Goal: Information Seeking & Learning: Learn about a topic

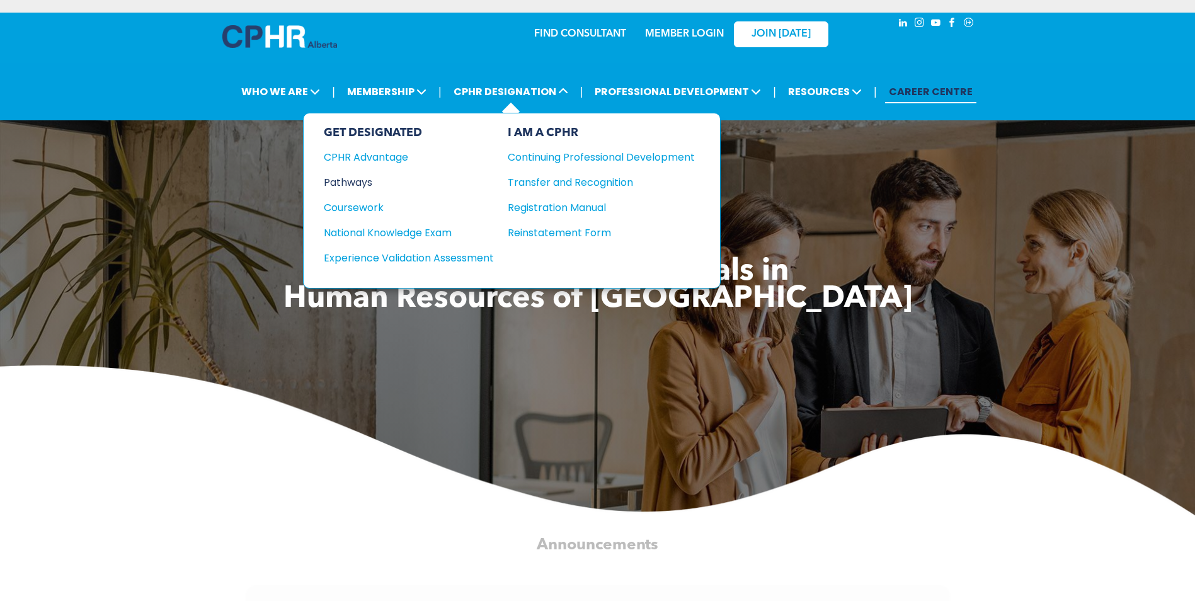
click at [354, 181] on div "Pathways" at bounding box center [400, 183] width 153 height 16
click at [356, 178] on div "Pathways" at bounding box center [400, 183] width 153 height 16
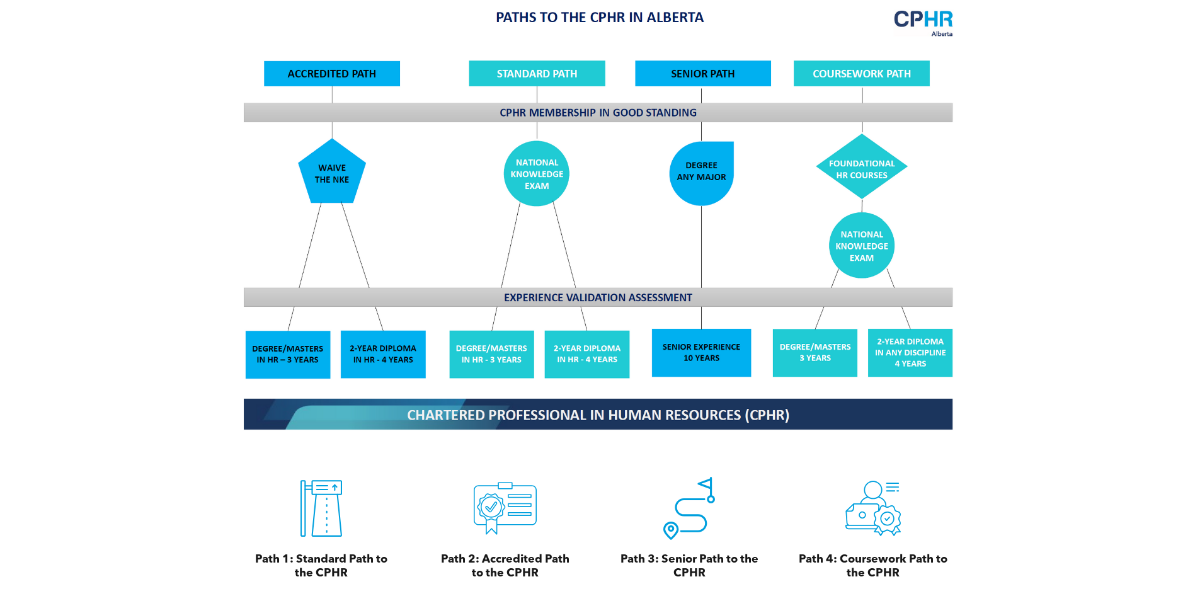
scroll to position [1134, 0]
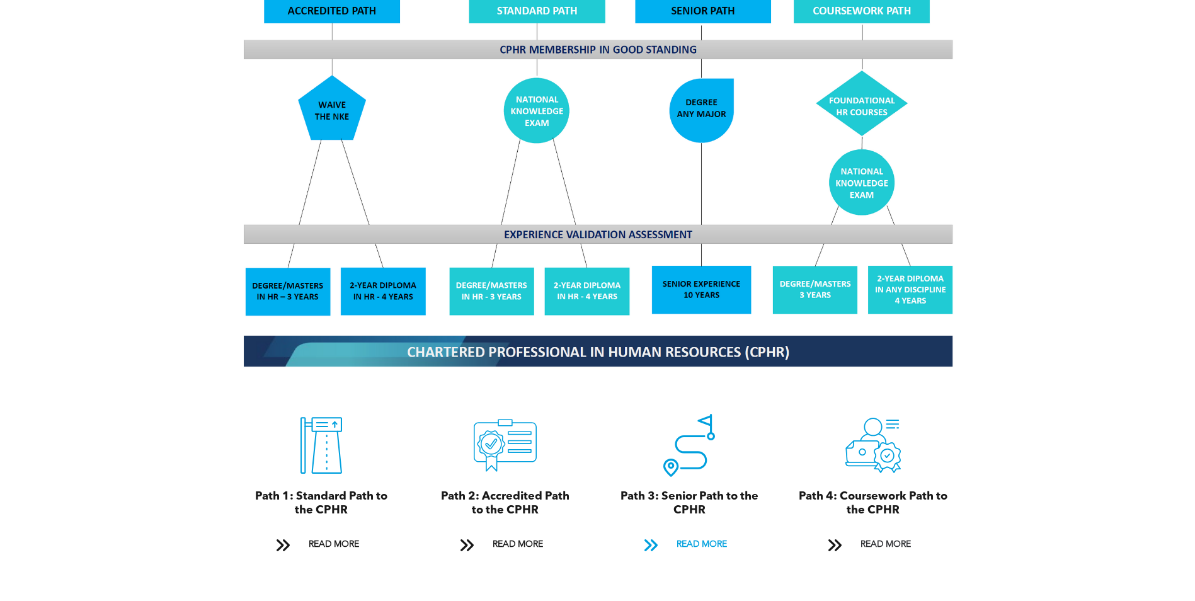
click at [715, 533] on span "READ MORE" at bounding box center [701, 544] width 59 height 23
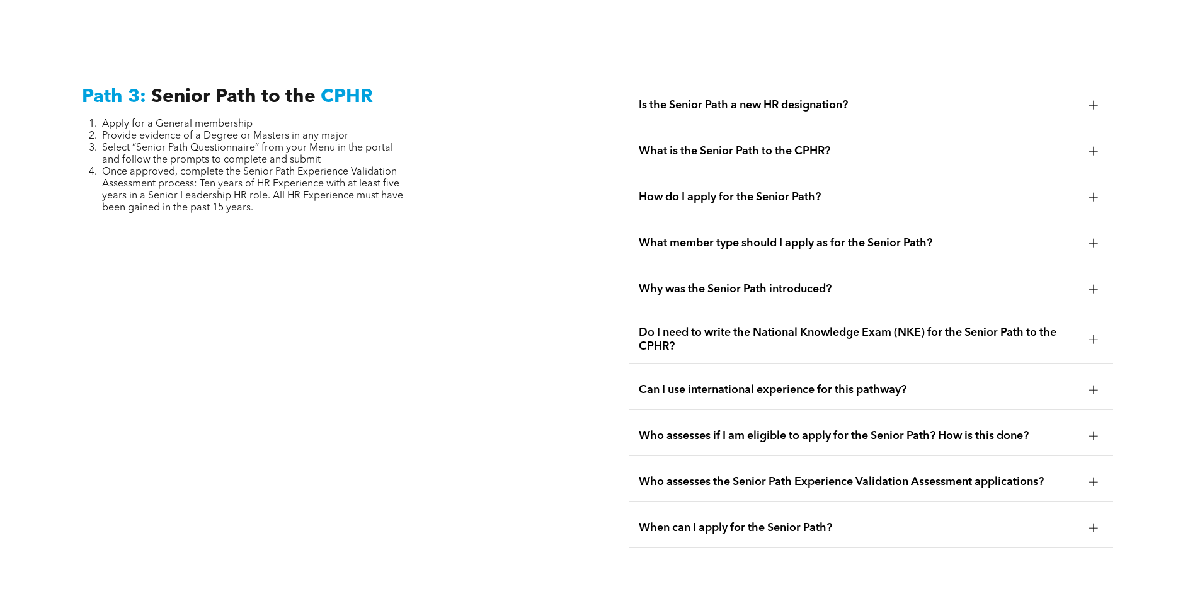
click at [1095, 101] on div at bounding box center [1094, 105] width 9 height 9
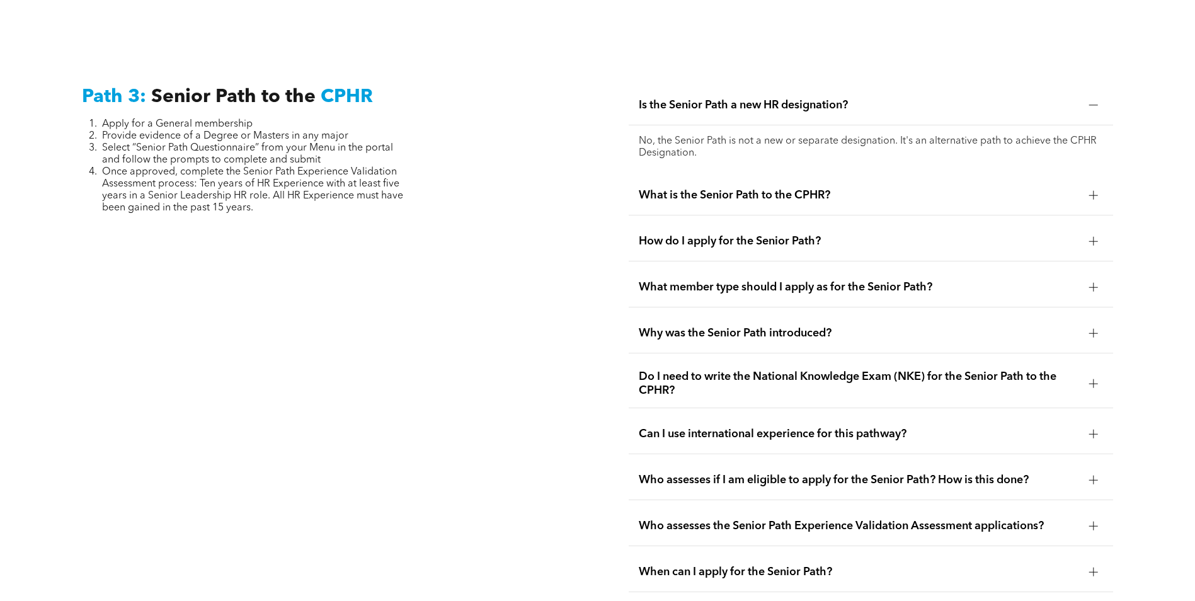
click at [1094, 191] on div at bounding box center [1093, 195] width 1 height 9
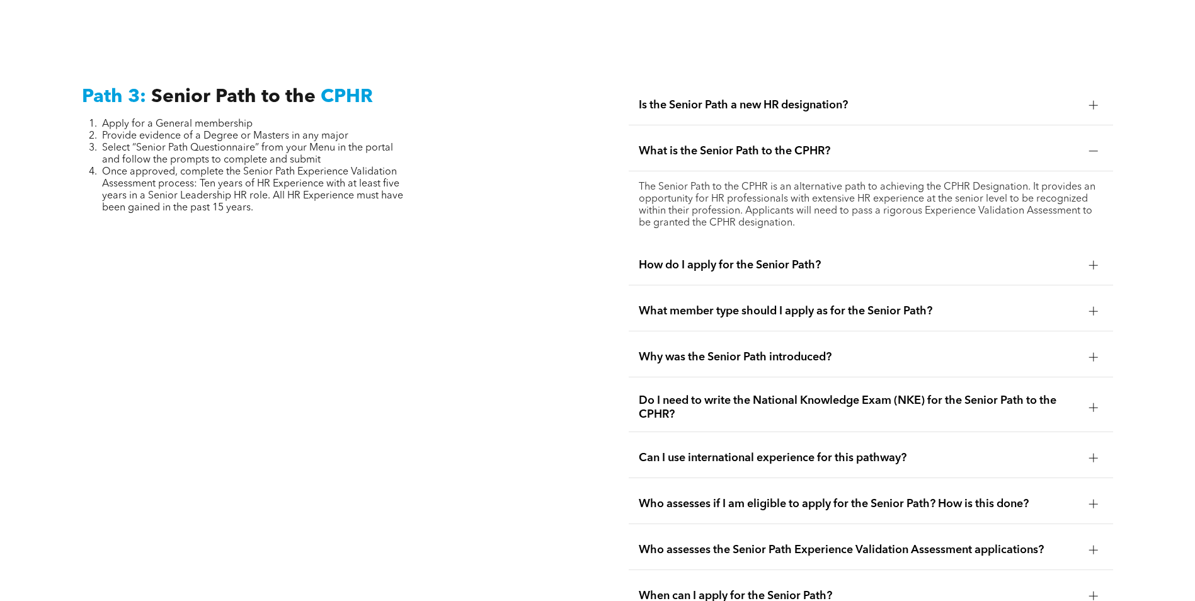
click at [1097, 261] on div at bounding box center [1094, 265] width 9 height 9
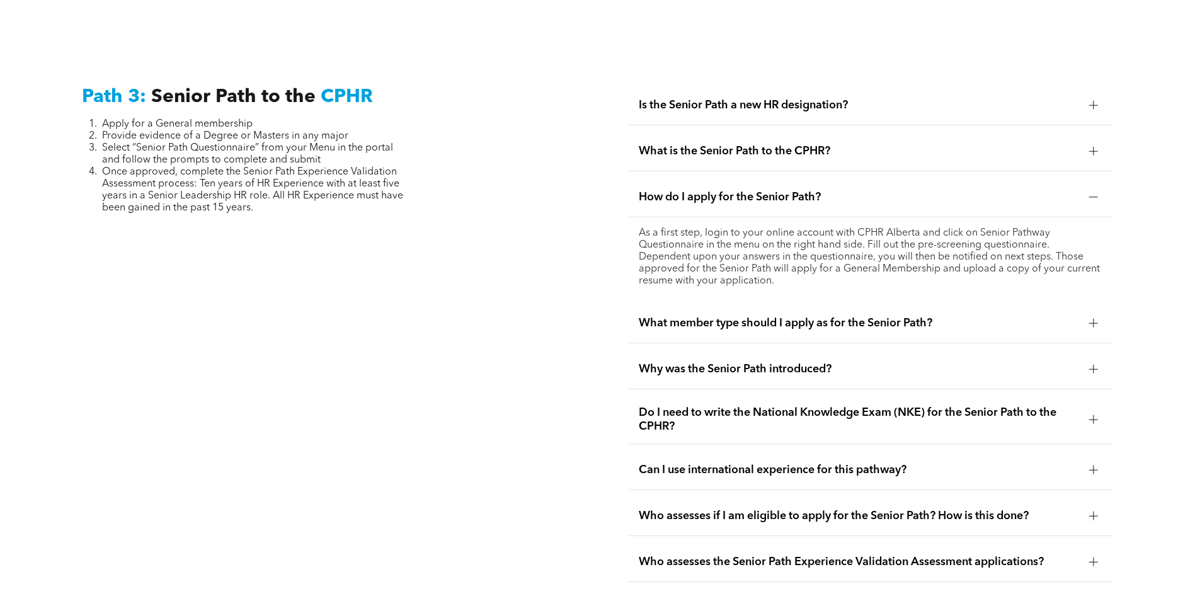
click at [1092, 319] on div at bounding box center [1094, 323] width 9 height 9
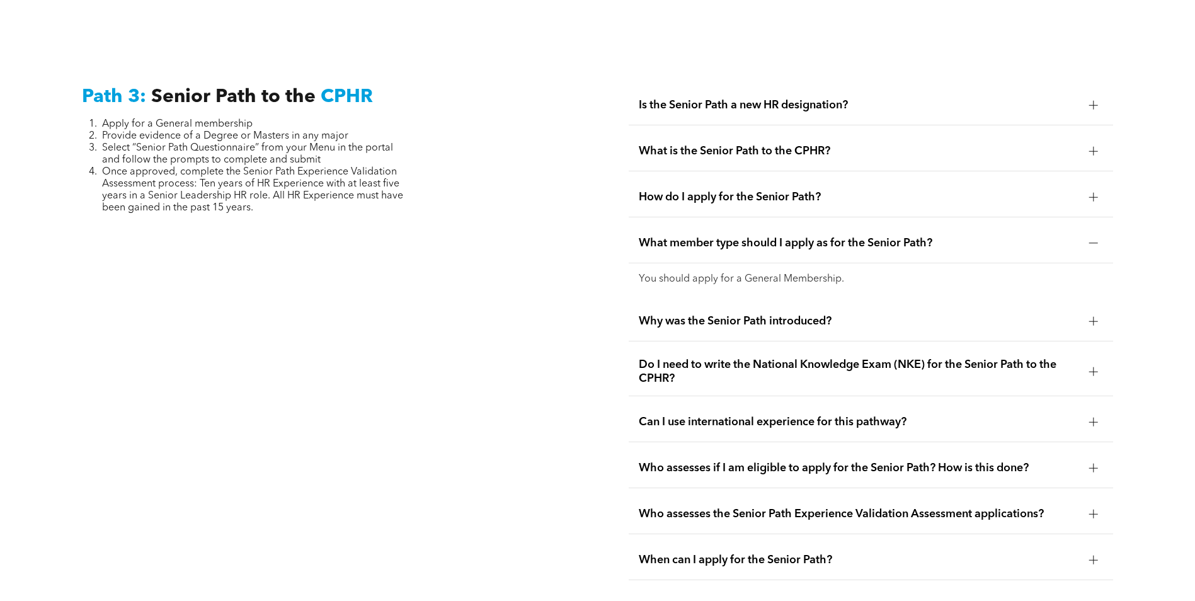
click at [1095, 317] on div at bounding box center [1094, 321] width 9 height 9
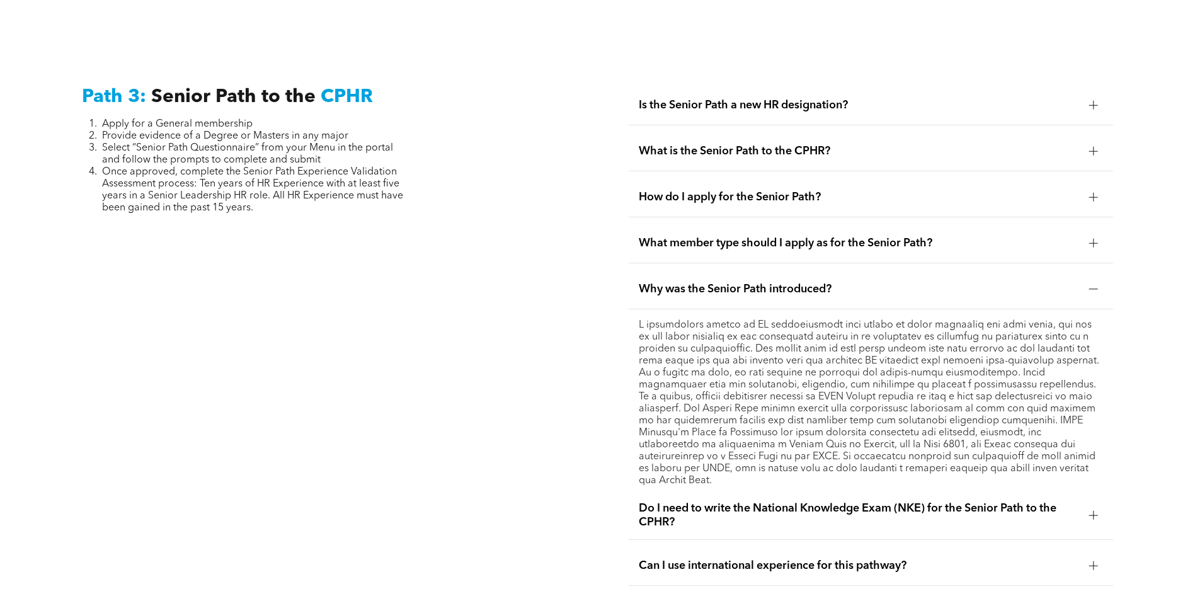
click at [724, 502] on span "Do I need to write the National Knowledge Exam (NKE) for the Senior Path to the…" at bounding box center [859, 516] width 441 height 28
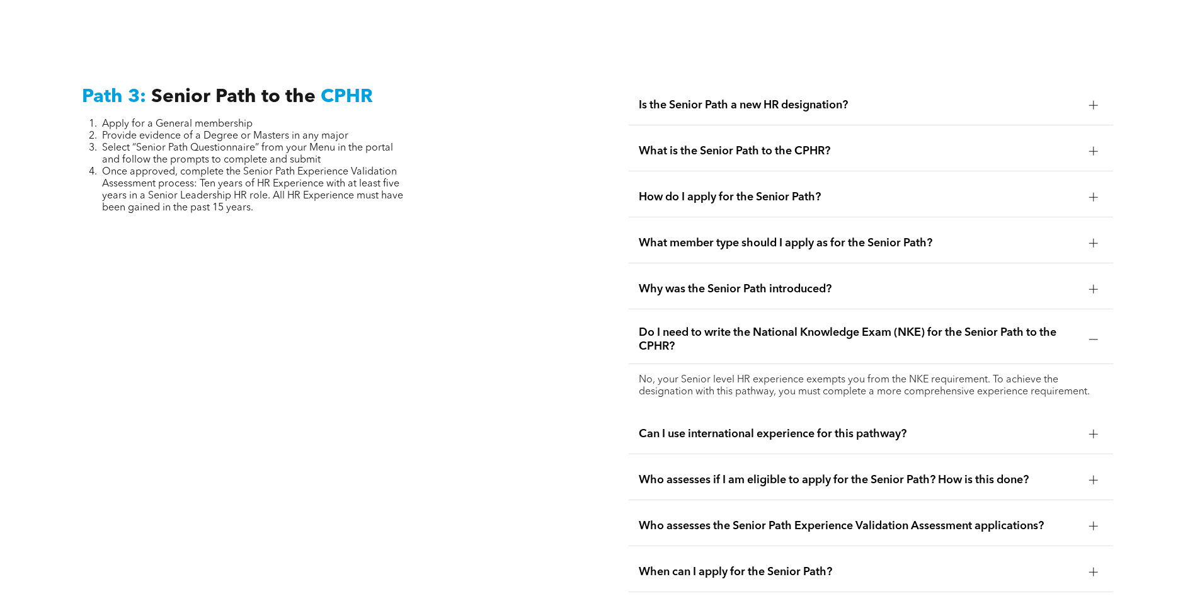
click at [676, 427] on span "Can I use international experience for this pathway?" at bounding box center [859, 434] width 441 height 14
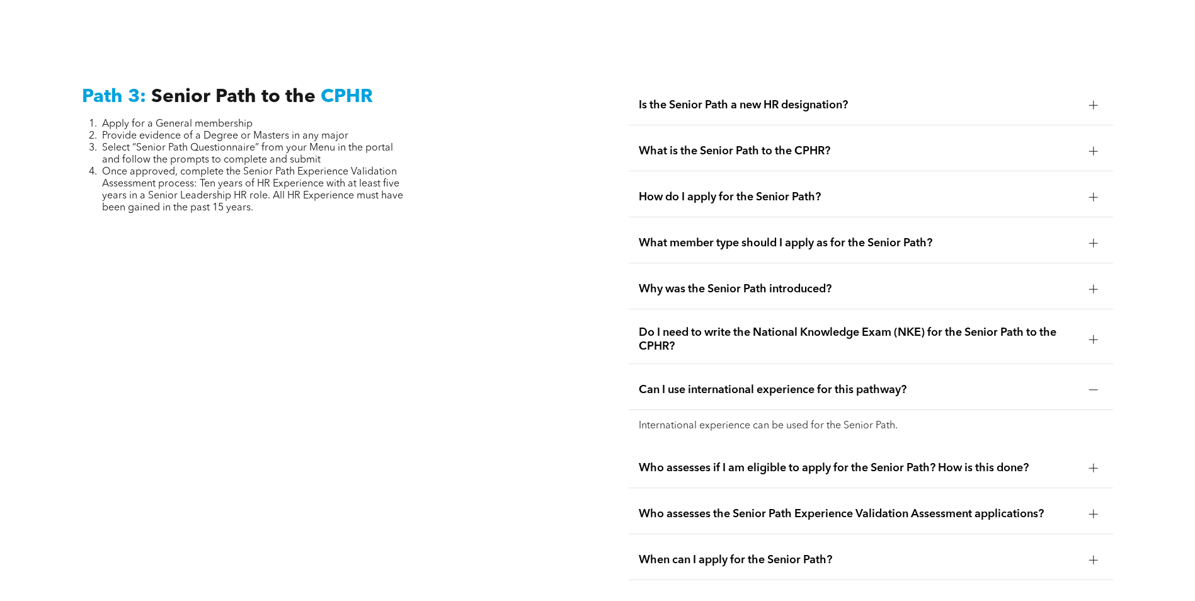
click at [710, 461] on span "Who assesses if I am eligible to apply for the Senior Path? How is this done?" at bounding box center [859, 468] width 441 height 14
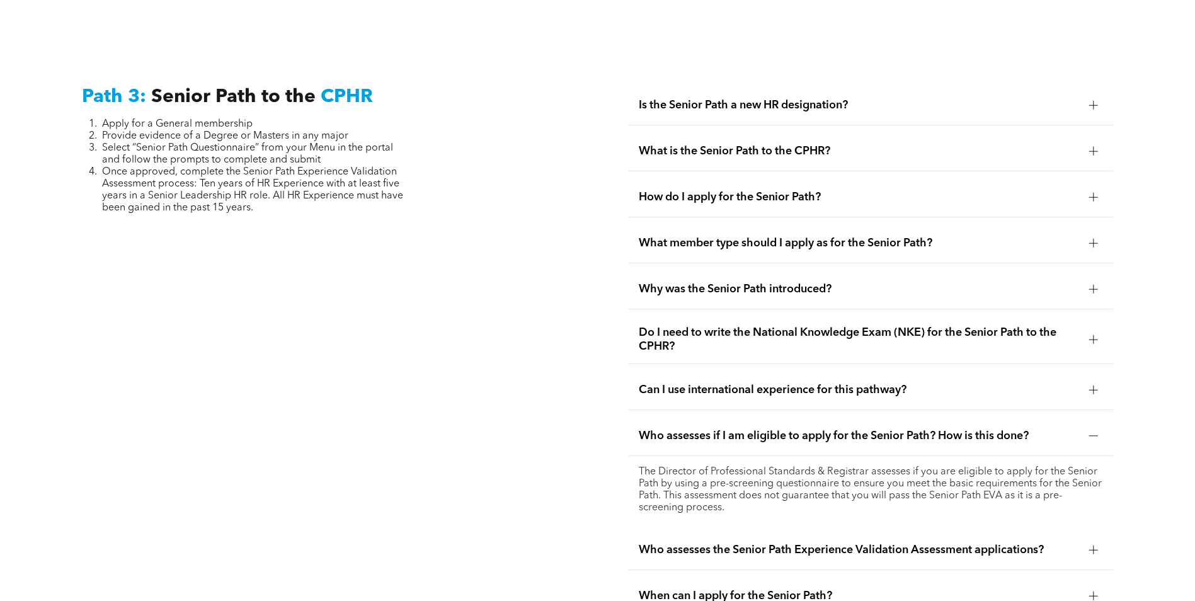
click at [687, 543] on span "Who assesses the Senior Path Experience Validation Assessment applications?" at bounding box center [859, 550] width 441 height 14
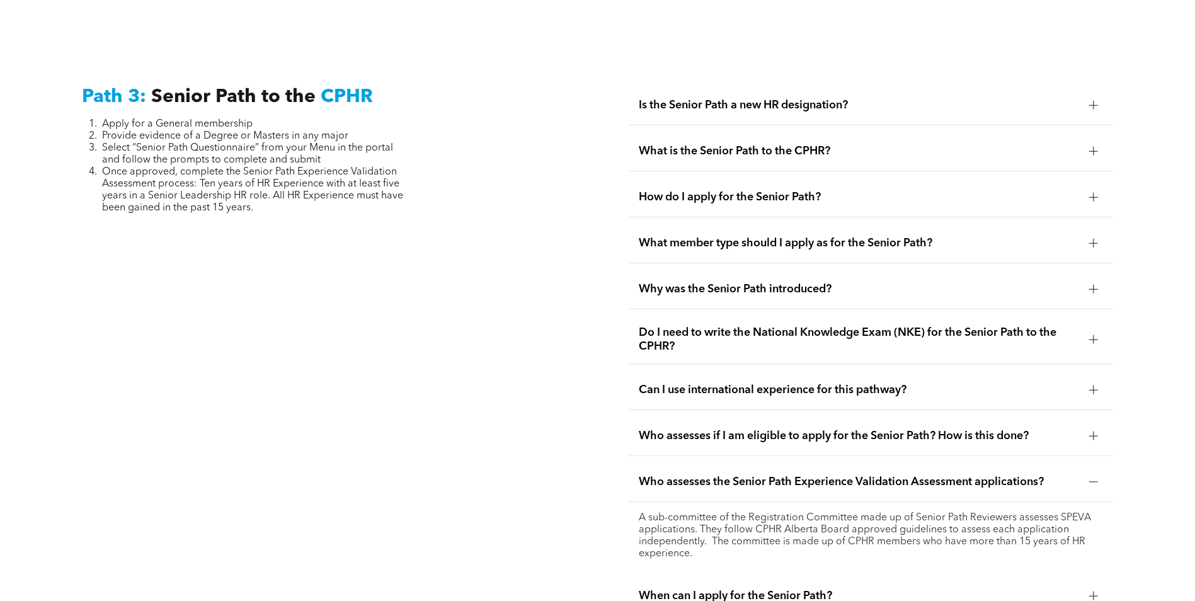
scroll to position [3227, 0]
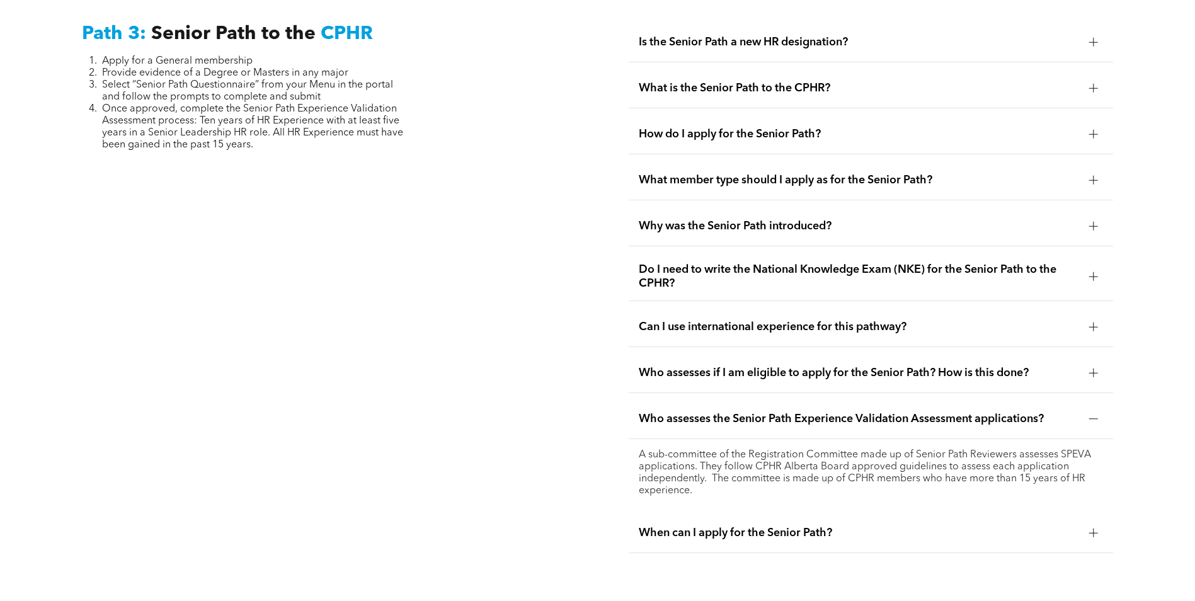
click at [682, 526] on span "When can I apply for the Senior Path?" at bounding box center [859, 533] width 441 height 14
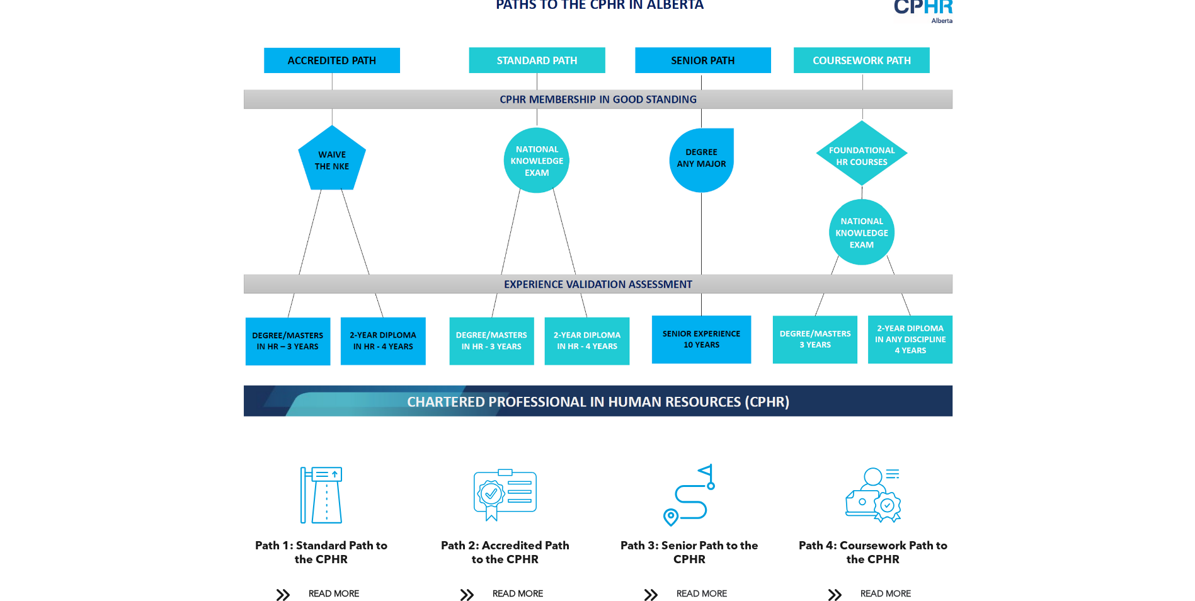
scroll to position [1274, 0]
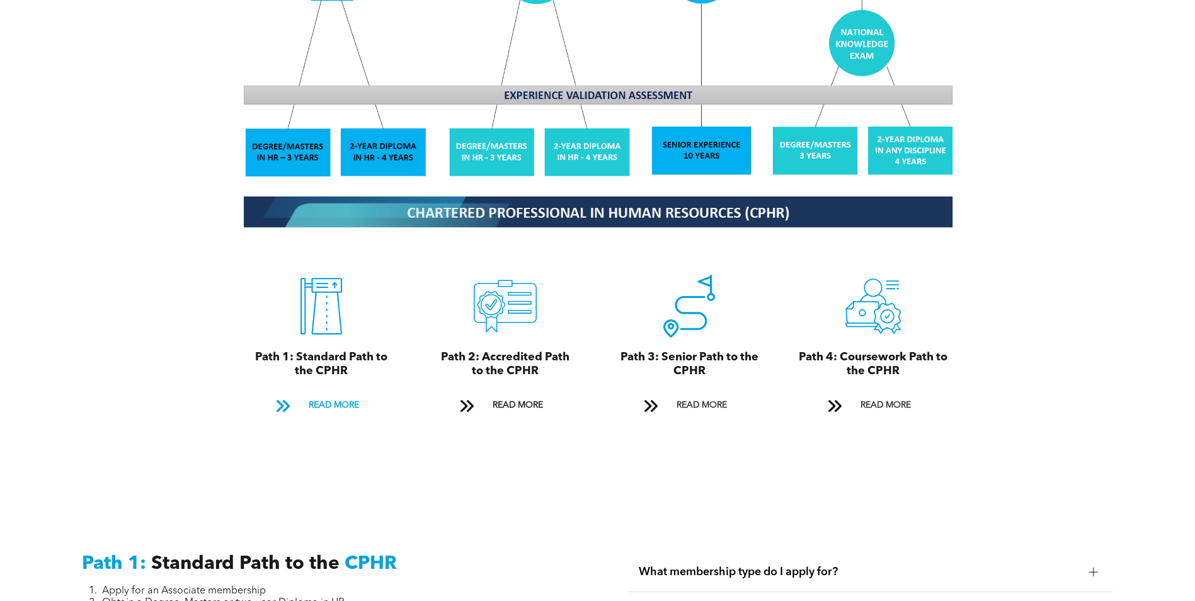
click at [339, 394] on span "READ MORE" at bounding box center [333, 405] width 59 height 23
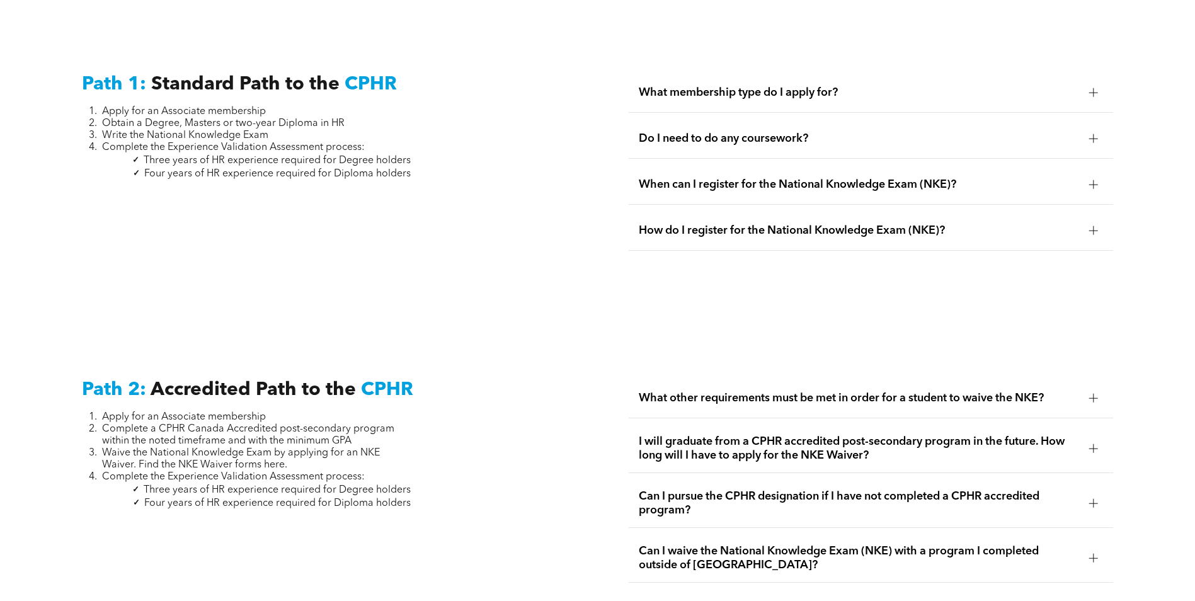
click at [698, 86] on span "What membership type do I apply for?" at bounding box center [859, 93] width 441 height 14
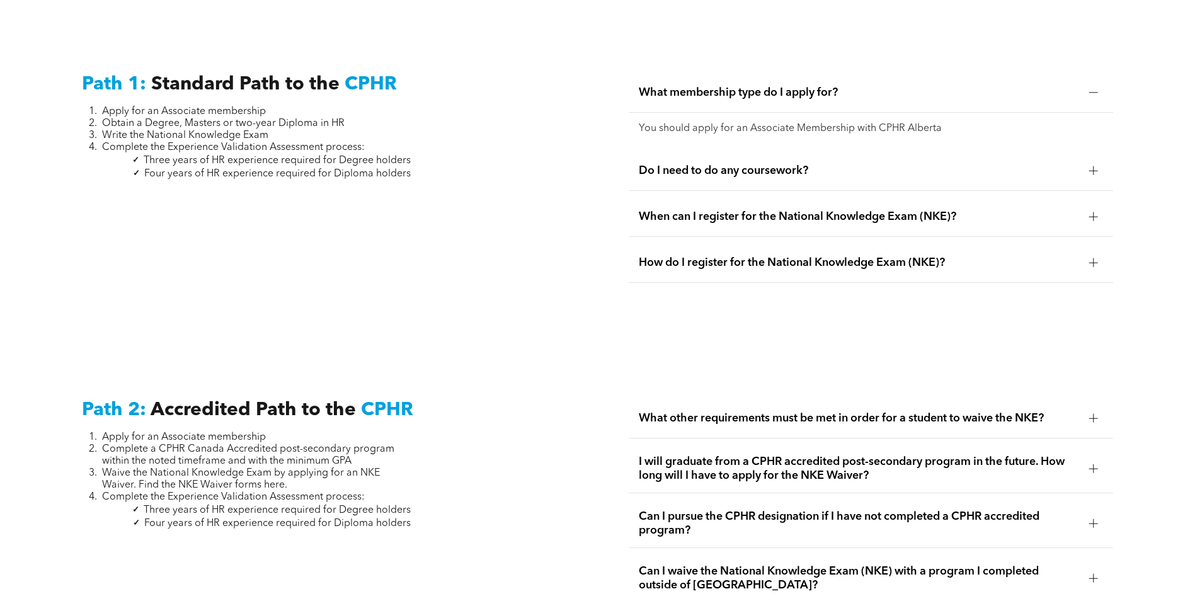
click at [725, 164] on span "Do I need to do any coursework?" at bounding box center [859, 171] width 441 height 14
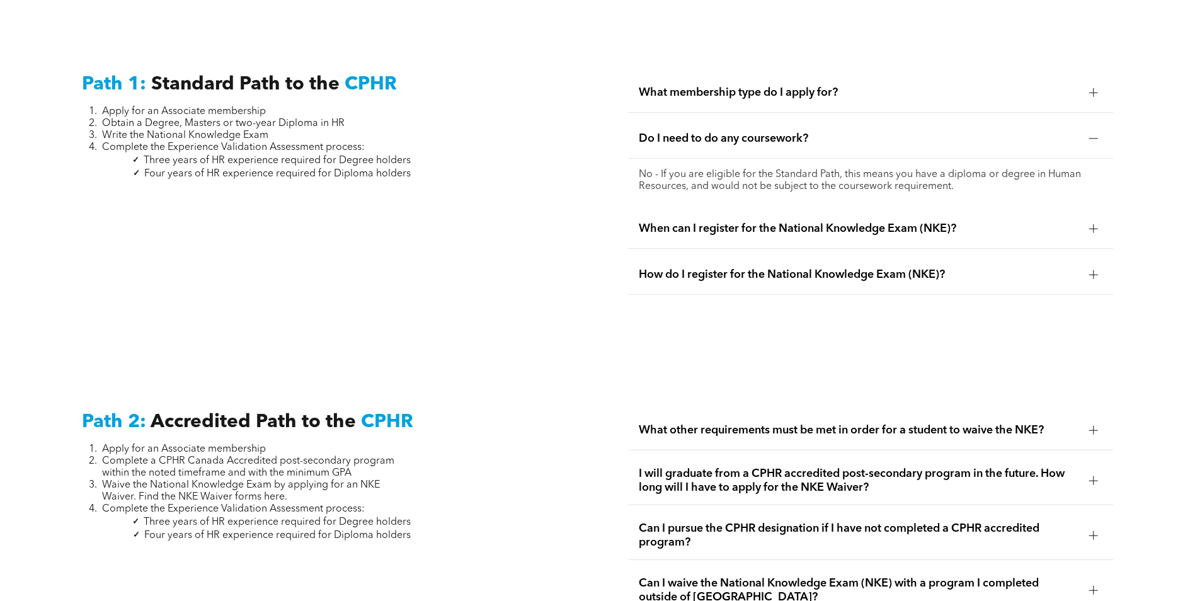
scroll to position [1690, 0]
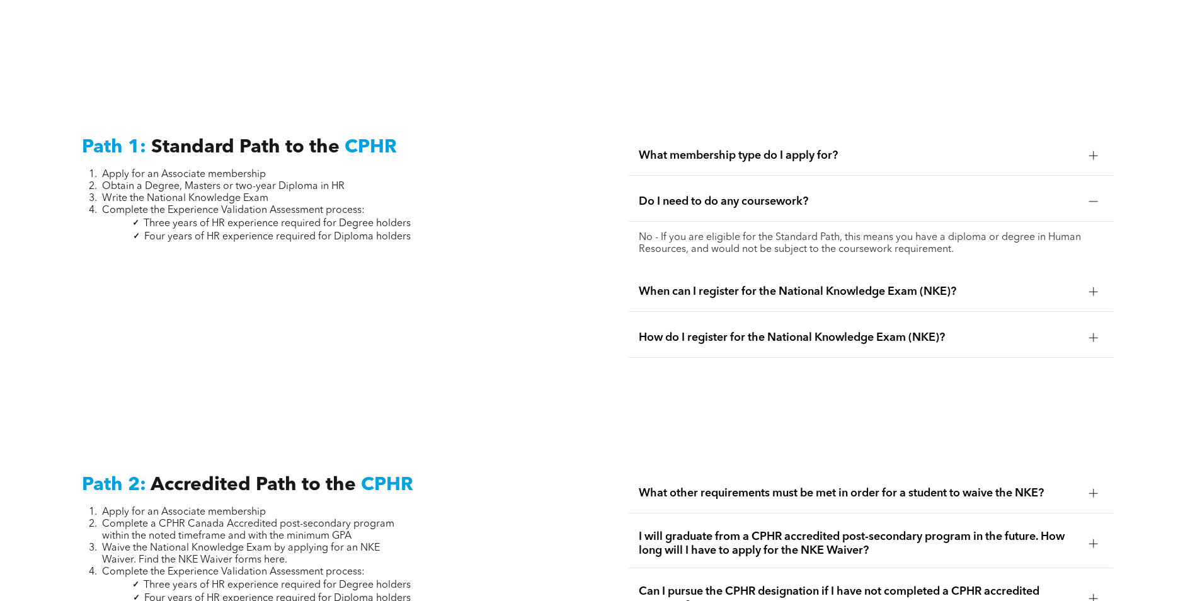
click at [757, 285] on span "When can I register for the National Knowledge Exam (NKE)?" at bounding box center [859, 292] width 441 height 14
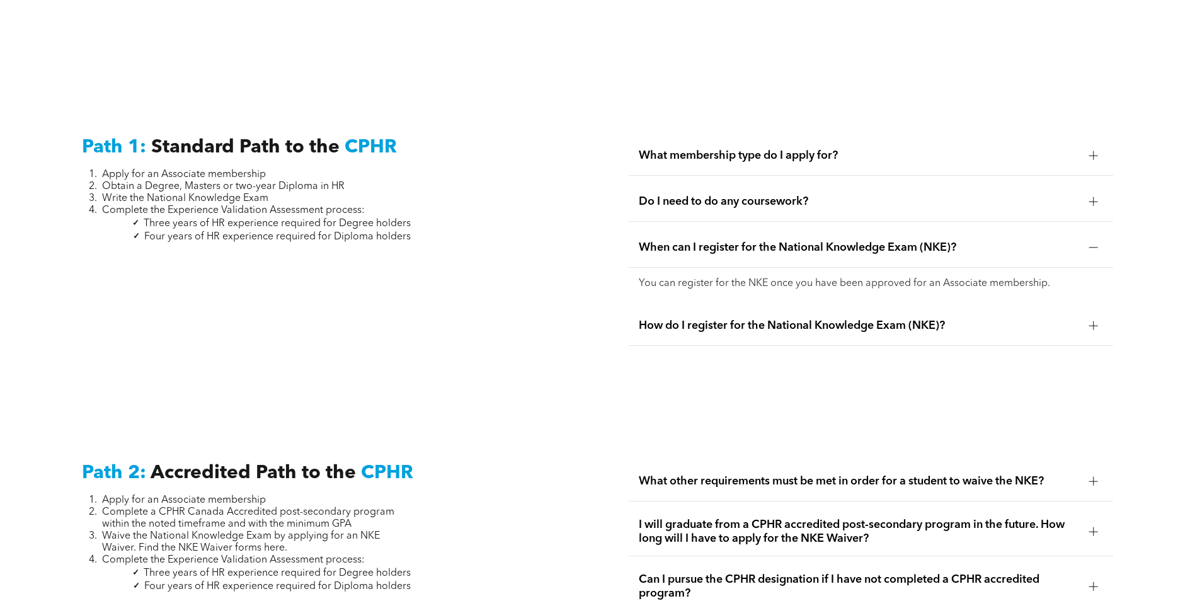
click at [721, 319] on span "How do I register for the National Knowledge Exam (NKE)?" at bounding box center [859, 326] width 441 height 14
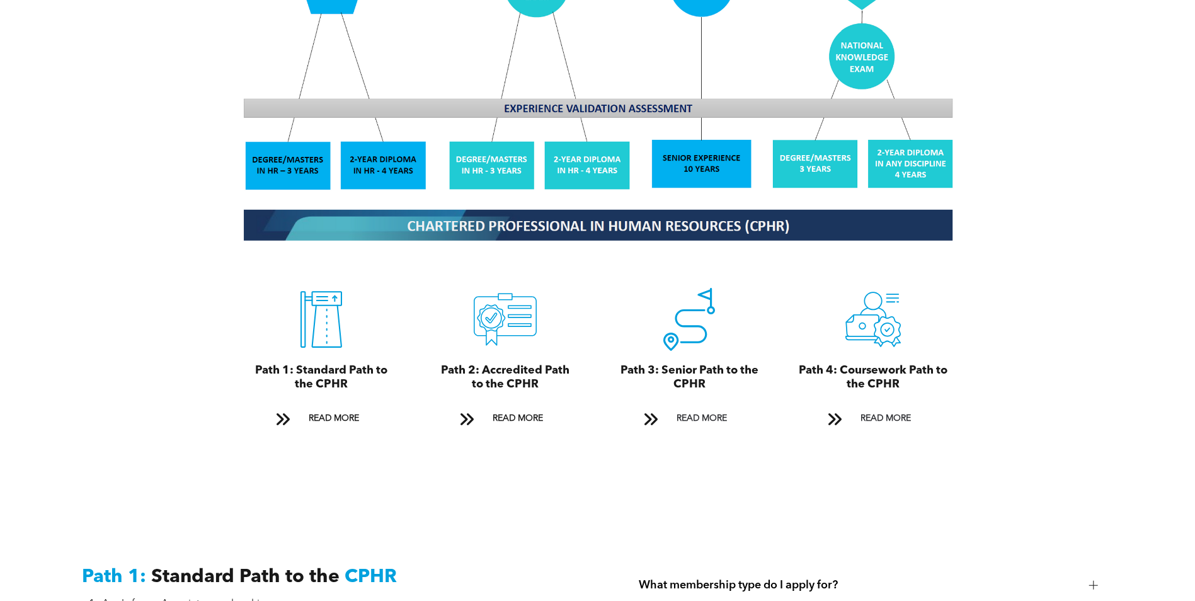
scroll to position [1323, 0]
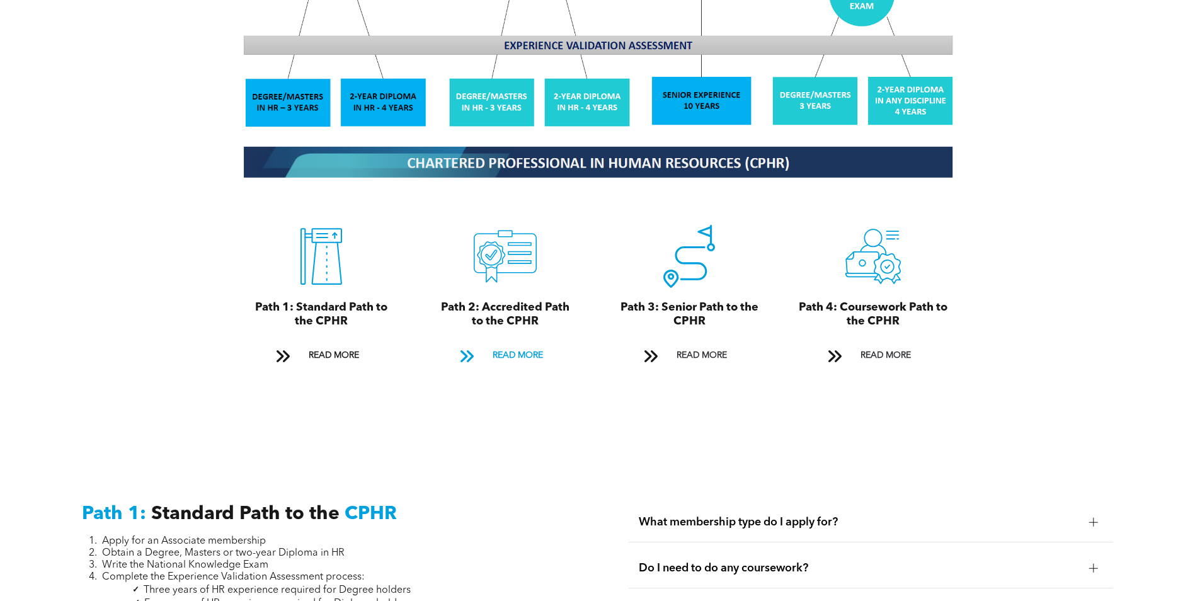
click at [519, 344] on span "READ MORE" at bounding box center [517, 355] width 59 height 23
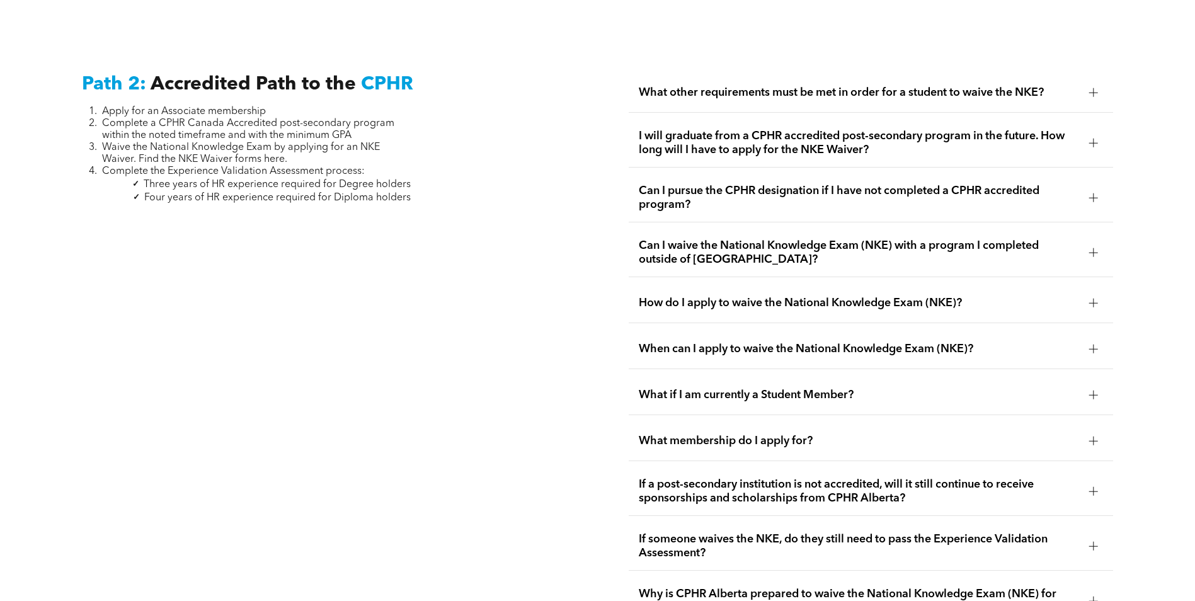
click at [698, 296] on span "How do I apply to waive the National Knowledge Exam (NKE)?" at bounding box center [859, 303] width 441 height 14
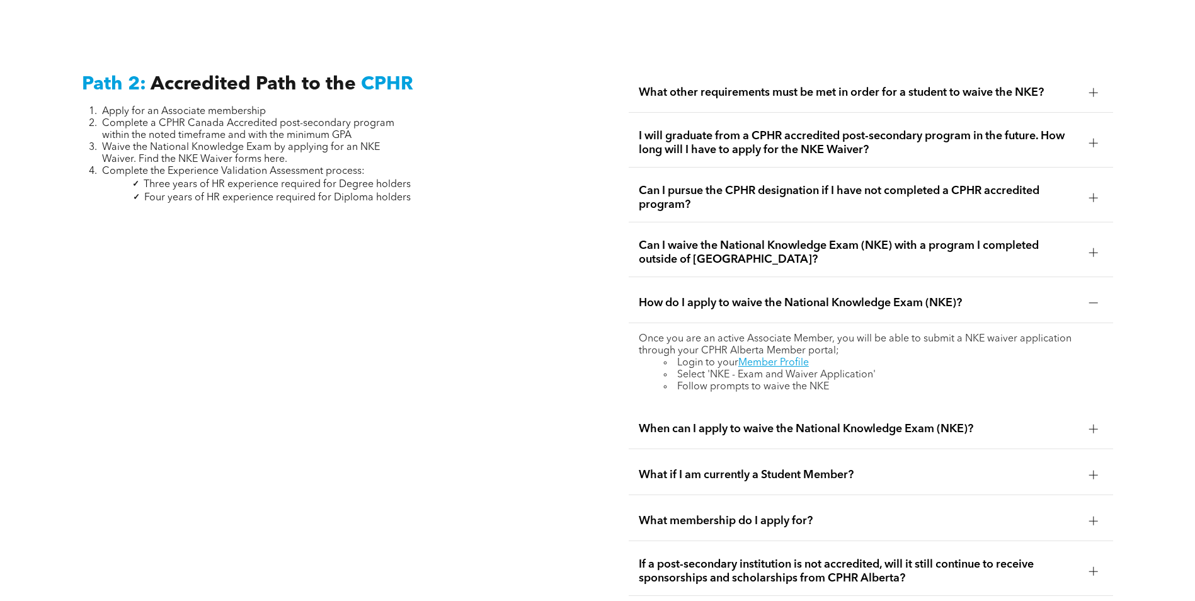
click at [746, 422] on span "When can I apply to waive the National Knowledge Exam (NKE)?" at bounding box center [859, 429] width 441 height 14
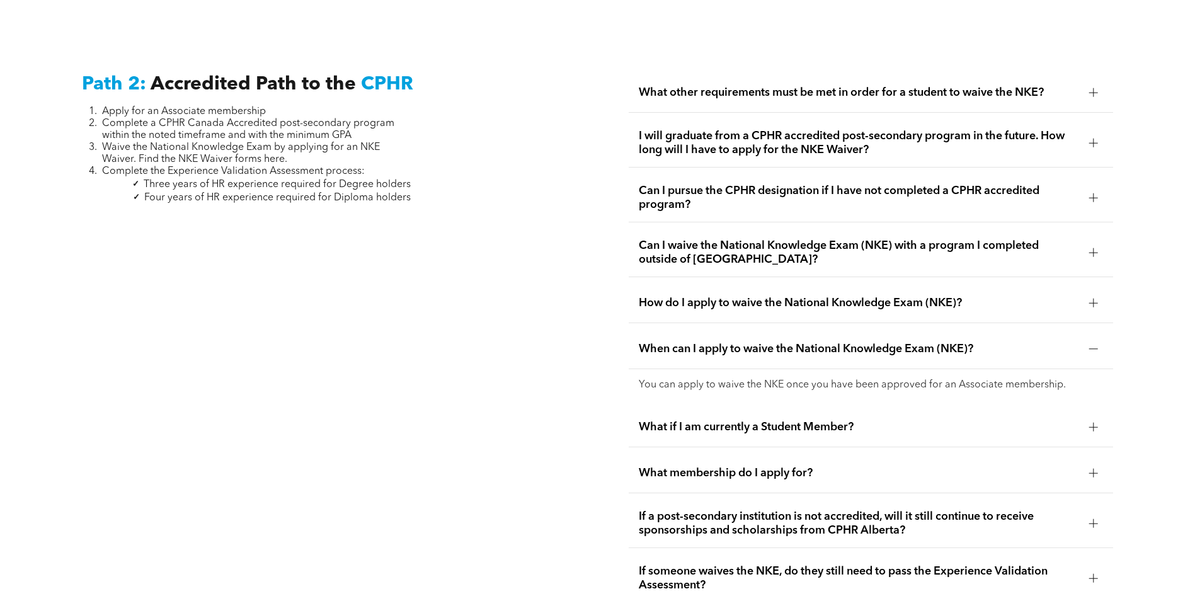
click at [725, 420] on span "What if I am currently a Student Member?" at bounding box center [859, 427] width 441 height 14
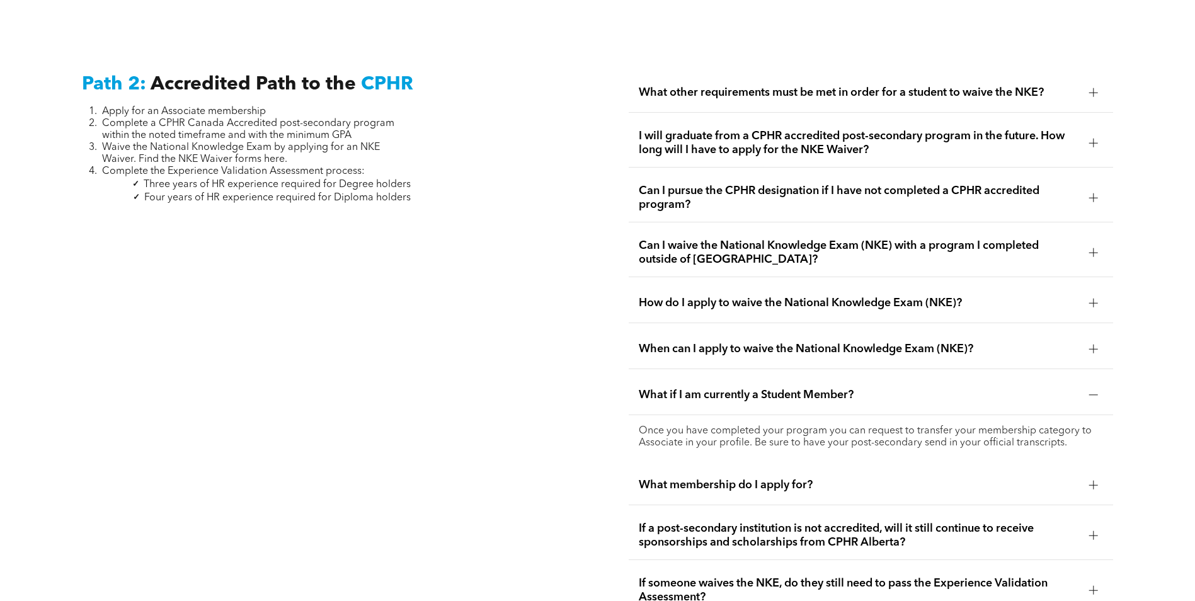
click at [711, 478] on span "What membership do I apply for?" at bounding box center [859, 485] width 441 height 14
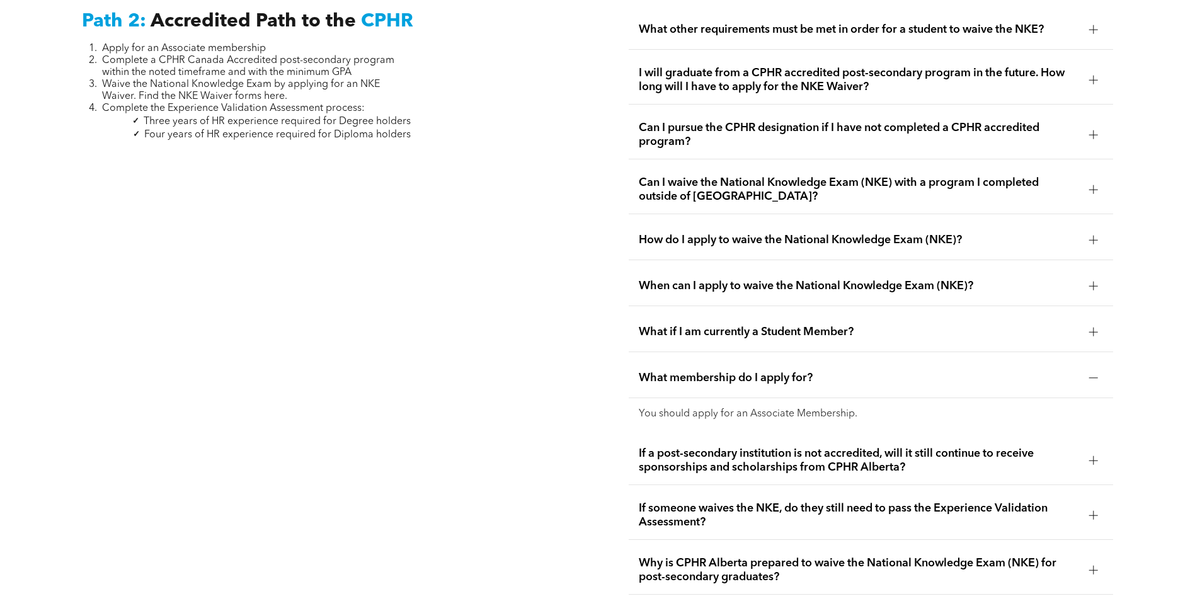
scroll to position [2185, 0]
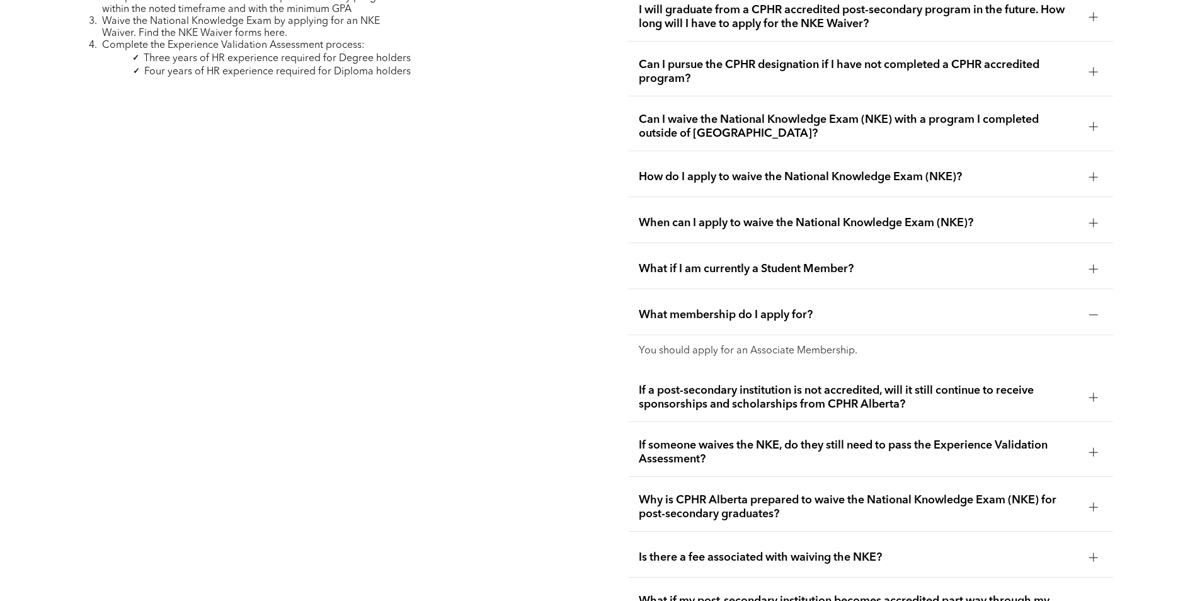
click at [701, 493] on span "Why is CPHR Alberta prepared to waive the National Knowledge Exam (NKE) for pos…" at bounding box center [859, 507] width 441 height 28
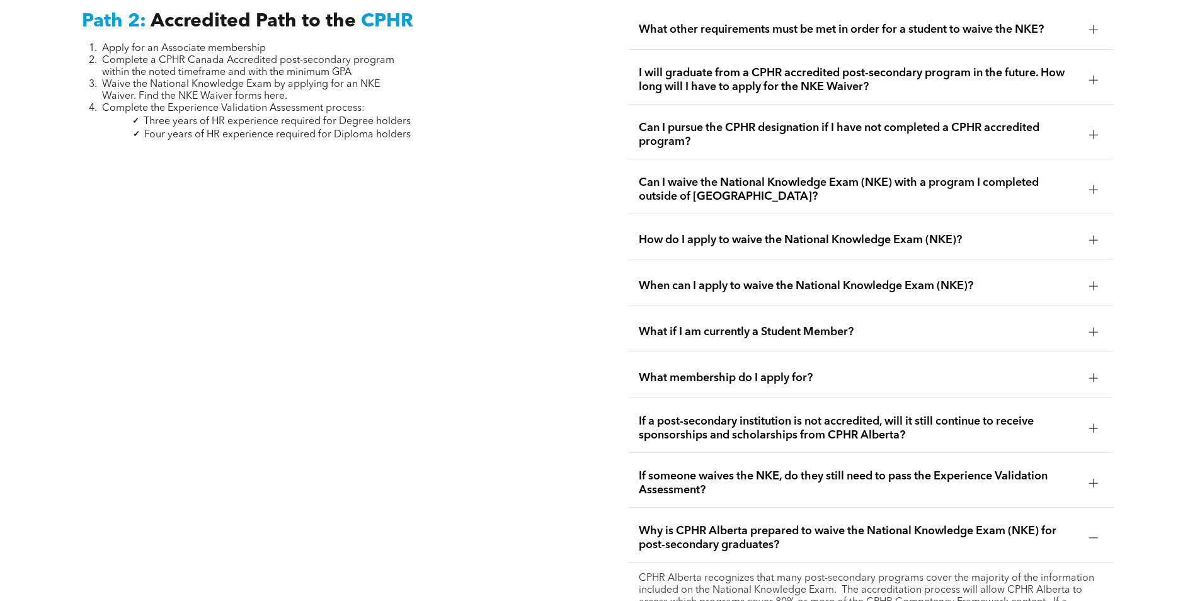
scroll to position [2059, 0]
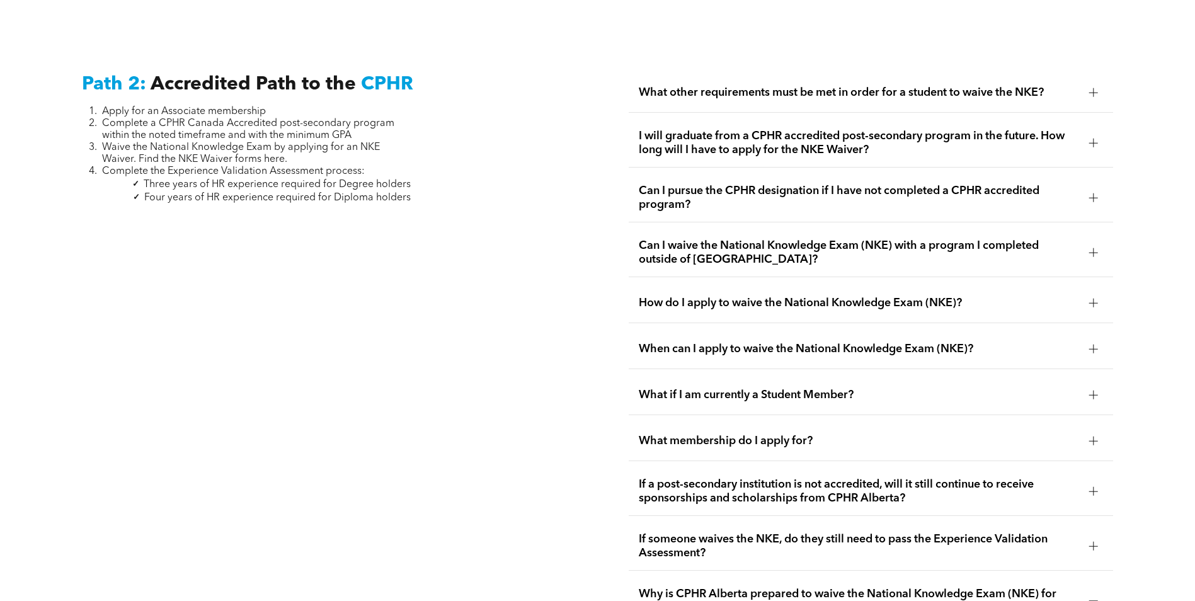
click at [734, 86] on span "What other requirements must be met in order for a student to waive the NKE?" at bounding box center [859, 93] width 441 height 14
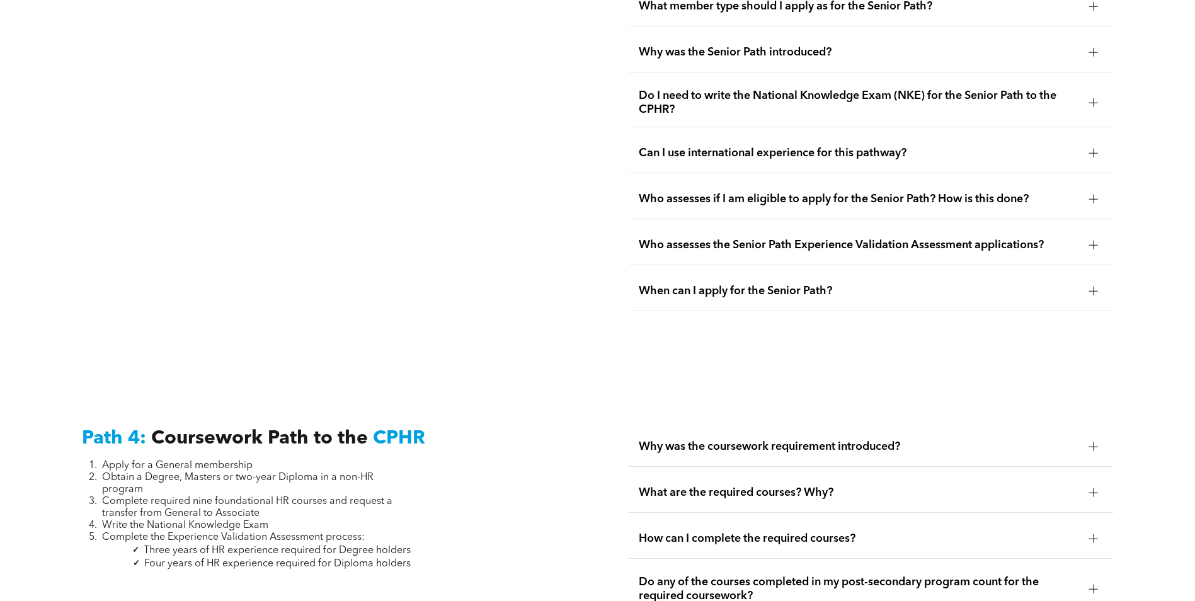
scroll to position [3760, 0]
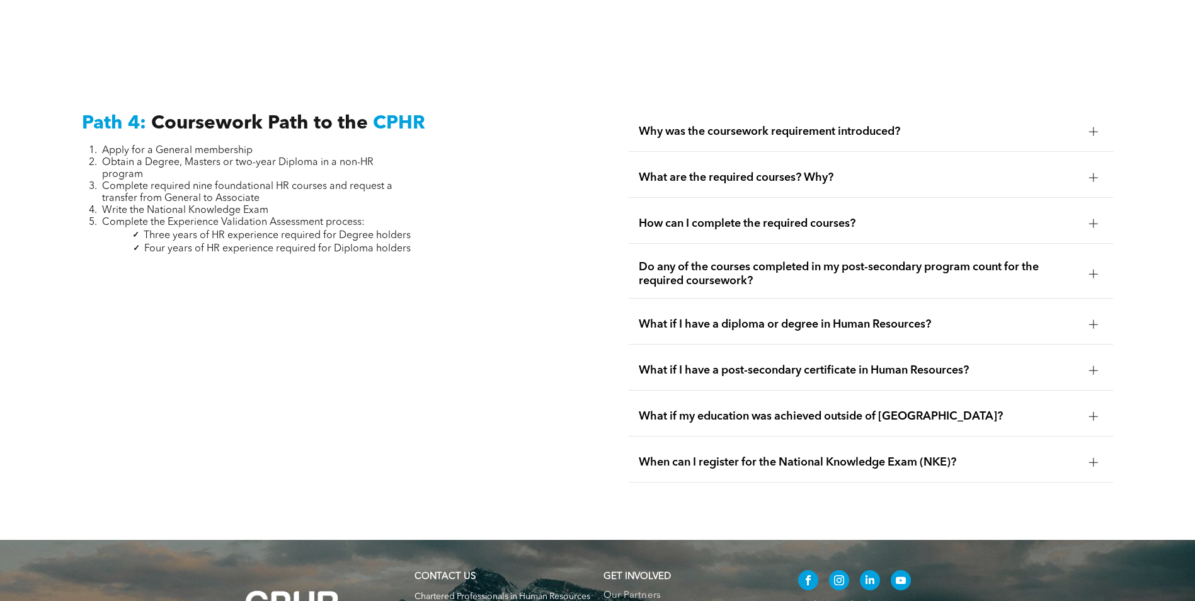
click at [778, 125] on span "Why was the coursework requirement introduced?" at bounding box center [859, 132] width 441 height 14
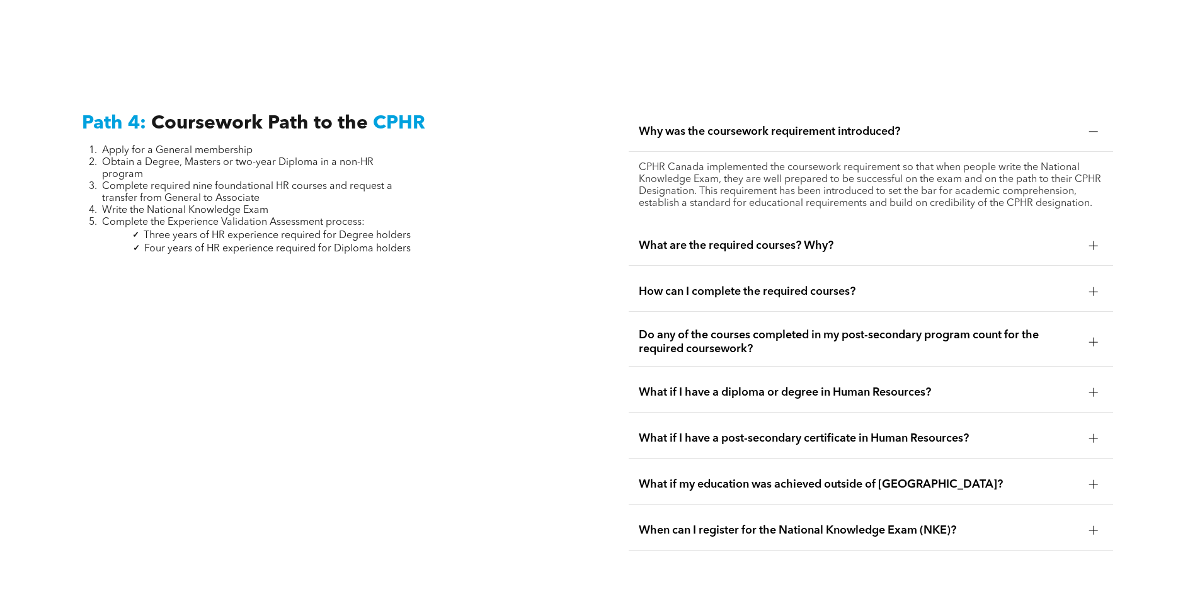
click at [735, 239] on span "What are the required courses? Why?" at bounding box center [859, 246] width 441 height 14
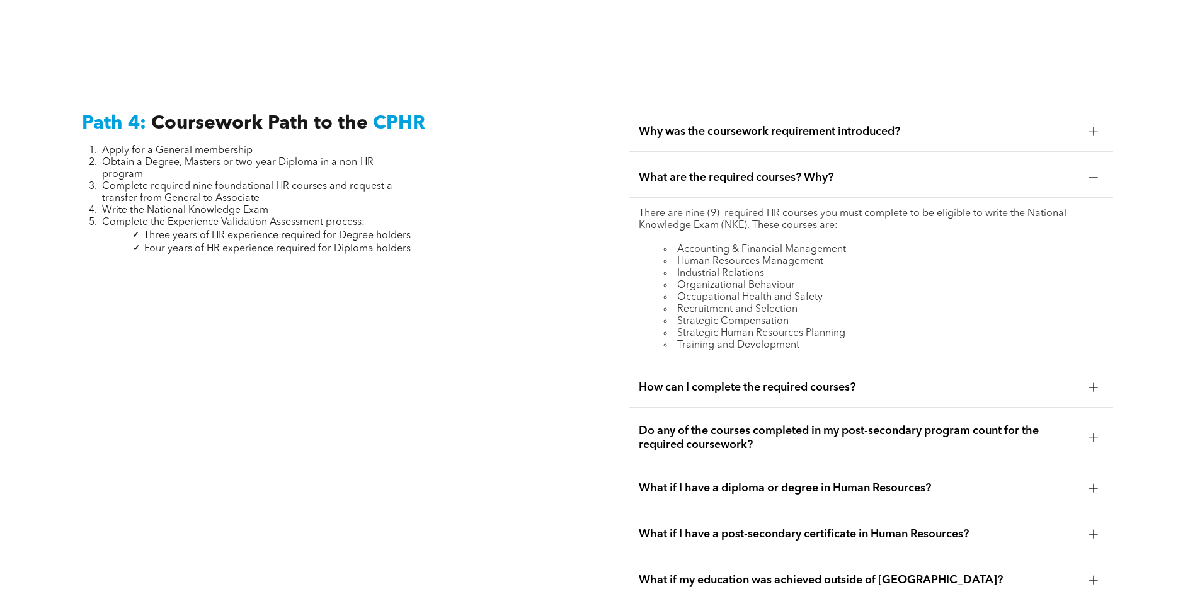
click at [772, 381] on span "How can I complete the required courses?" at bounding box center [859, 388] width 441 height 14
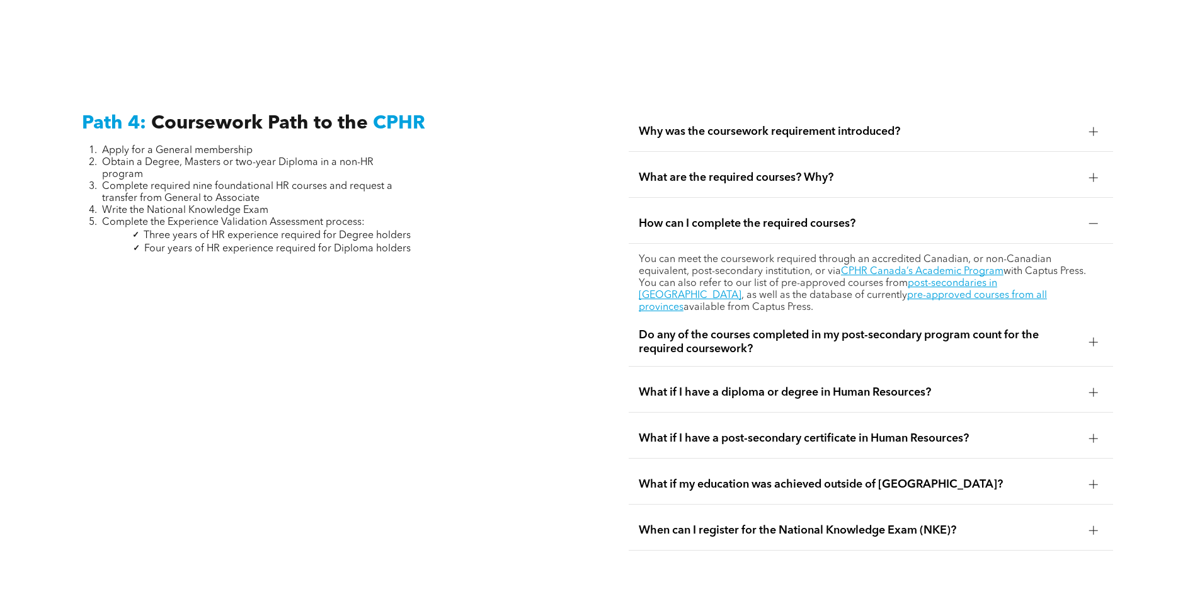
click at [718, 328] on span "Do any of the courses completed in my post-secondary program count for the requ…" at bounding box center [859, 342] width 441 height 28
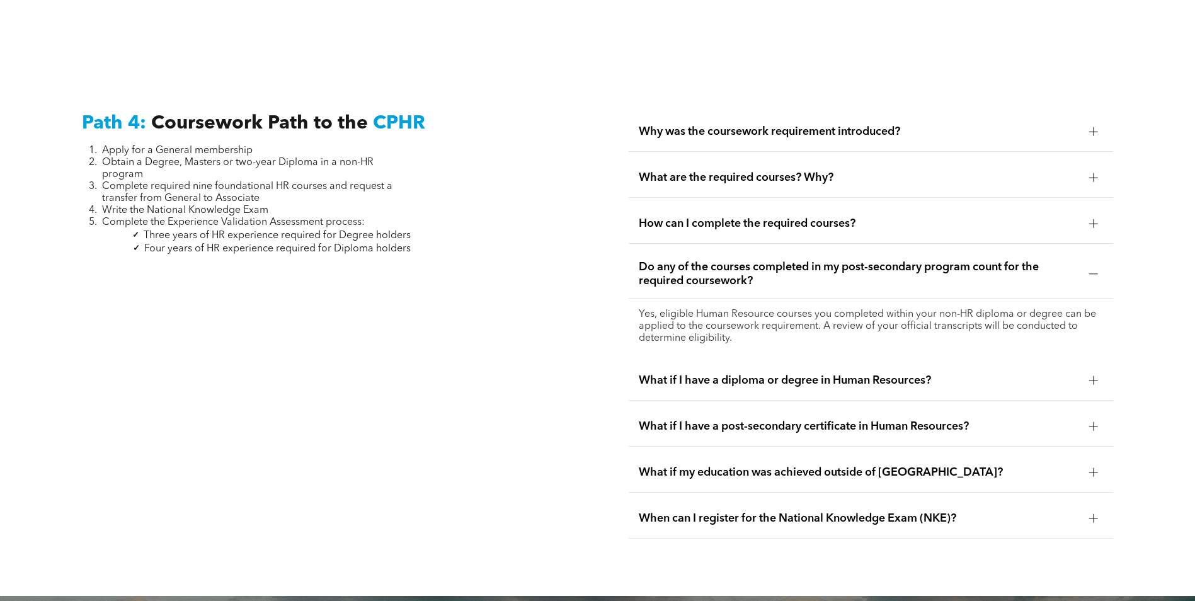
click at [761, 374] on span "What if I have a diploma or degree in Human Resources?" at bounding box center [859, 381] width 441 height 14
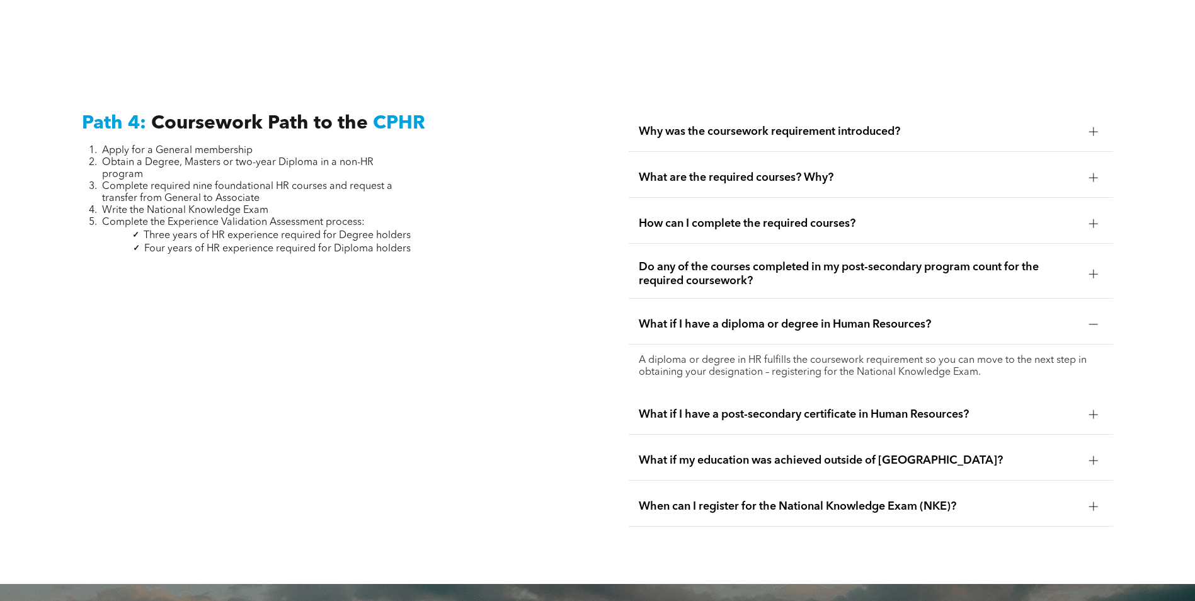
click at [740, 408] on span "What if I have a post-secondary certificate in Human Resources?" at bounding box center [859, 415] width 441 height 14
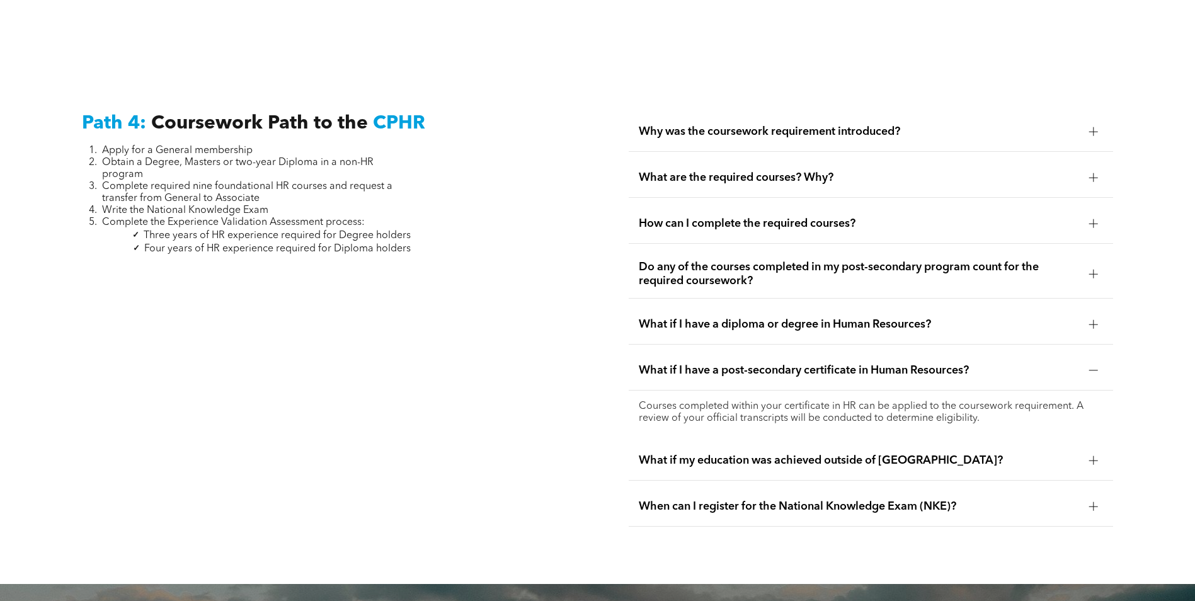
click at [754, 454] on span "What if my education was achieved outside of Canada?" at bounding box center [859, 461] width 441 height 14
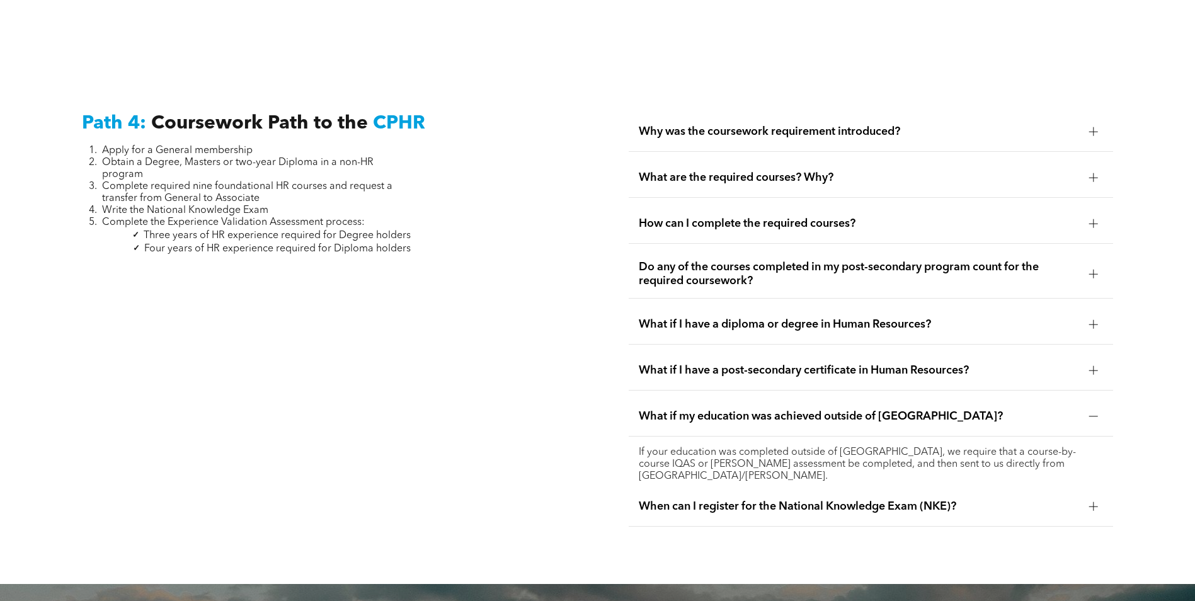
click at [789, 500] on span "When can I register for the National Knowledge Exam (NKE)?" at bounding box center [859, 507] width 441 height 14
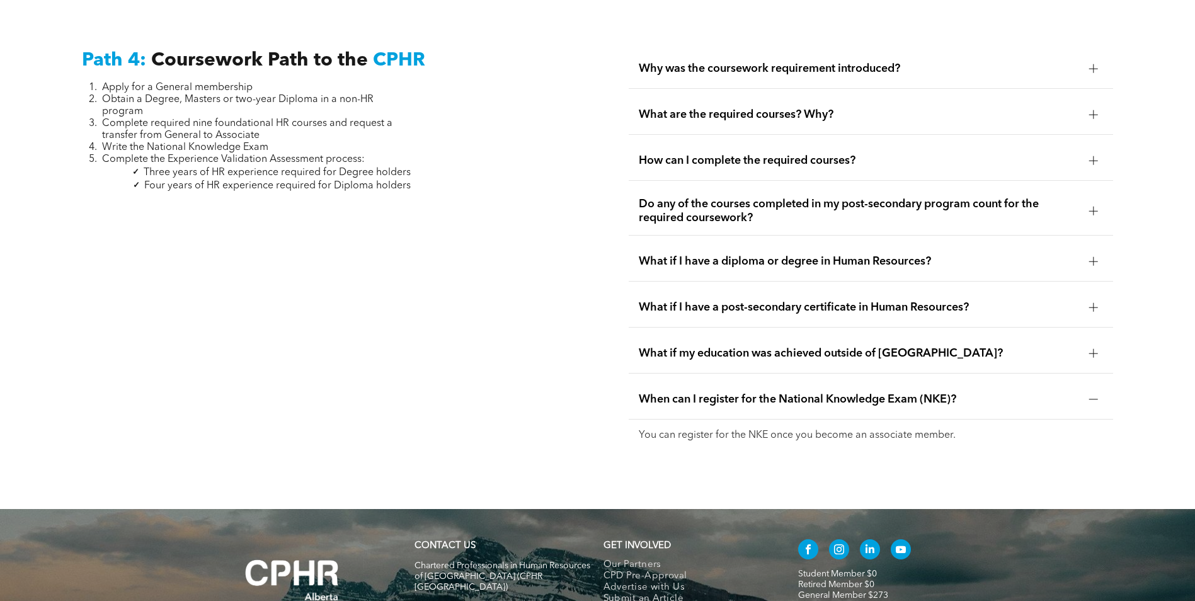
scroll to position [3634, 0]
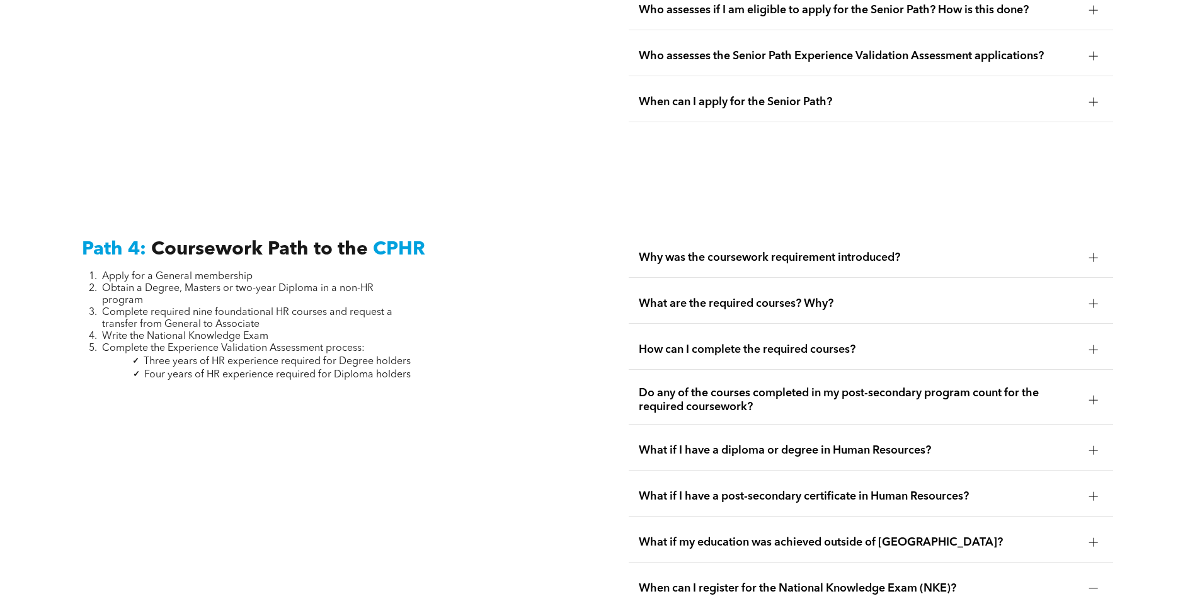
click at [764, 238] on div "Why was the coursework requirement introduced?" at bounding box center [871, 258] width 485 height 40
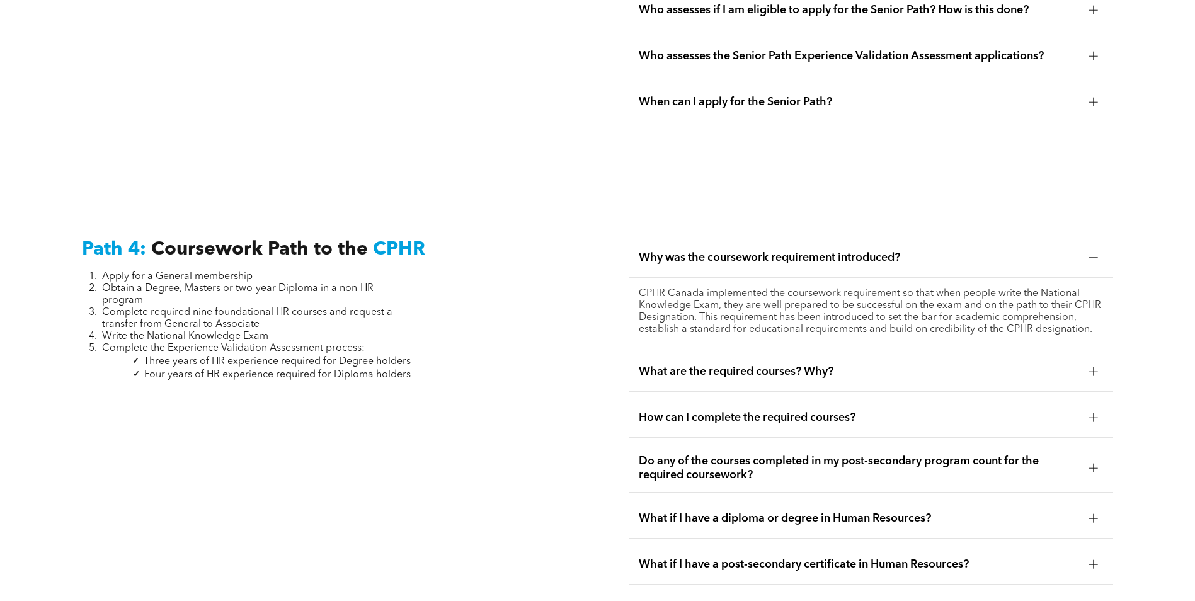
click at [758, 365] on span "What are the required courses? Why?" at bounding box center [859, 372] width 441 height 14
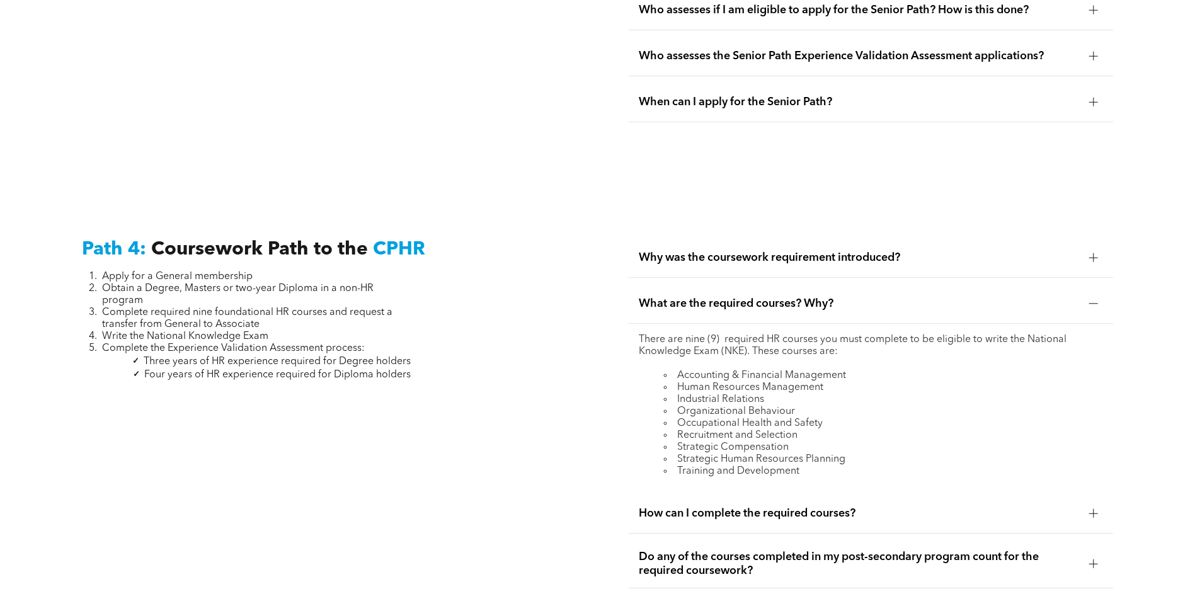
click at [846, 550] on span "Do any of the courses completed in my post-secondary program count for the requ…" at bounding box center [859, 564] width 441 height 28
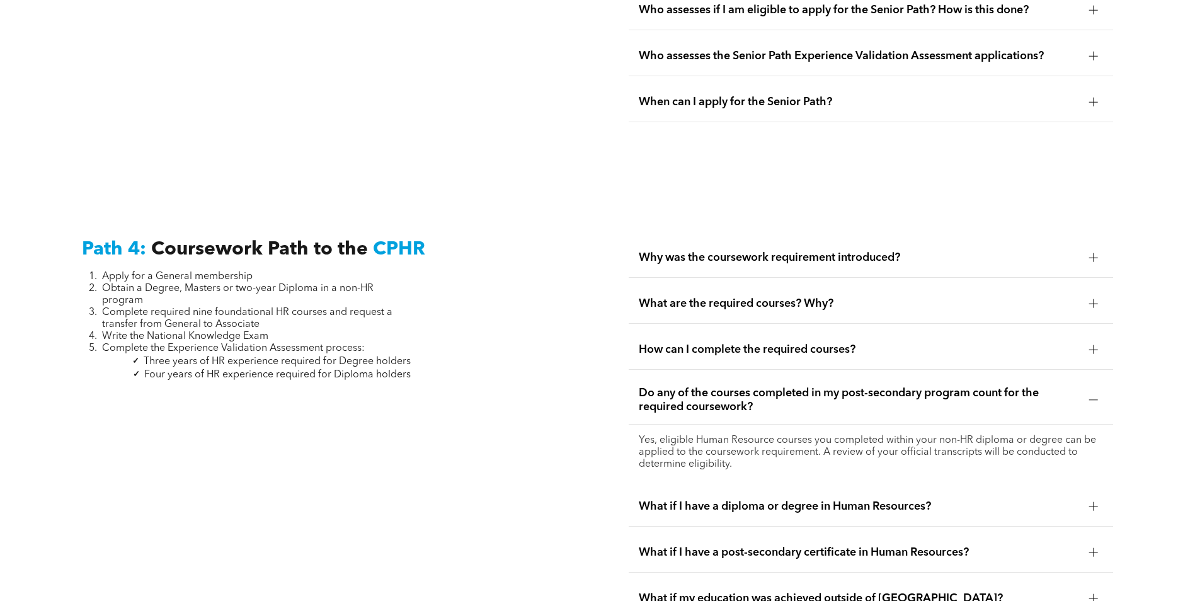
scroll to position [3571, 0]
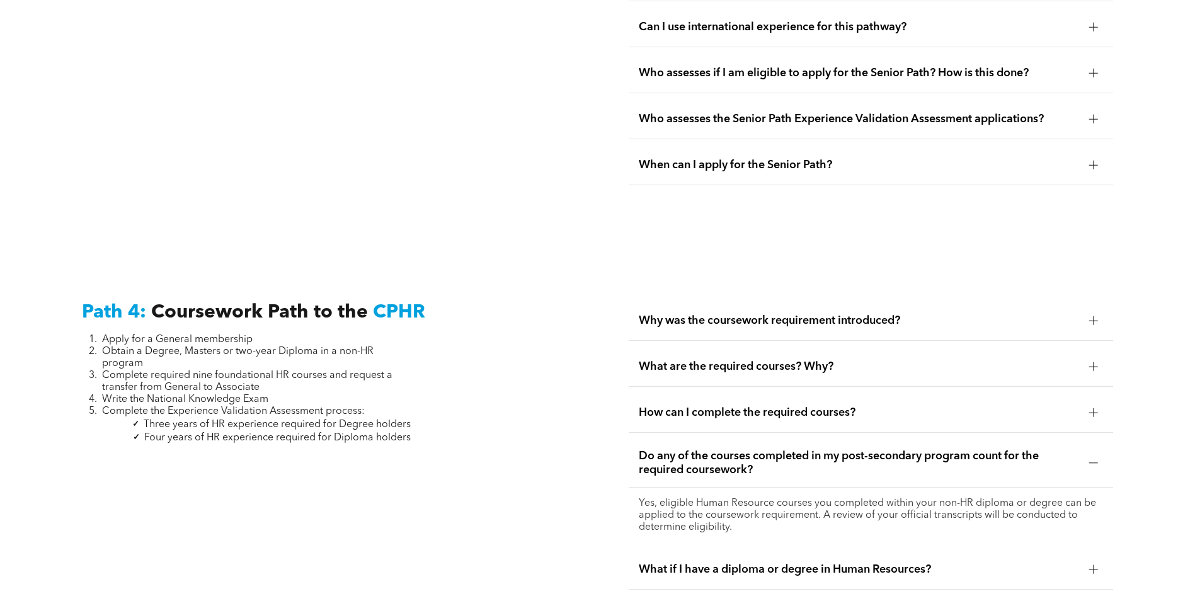
click at [741, 360] on span "What are the required courses? Why?" at bounding box center [859, 367] width 441 height 14
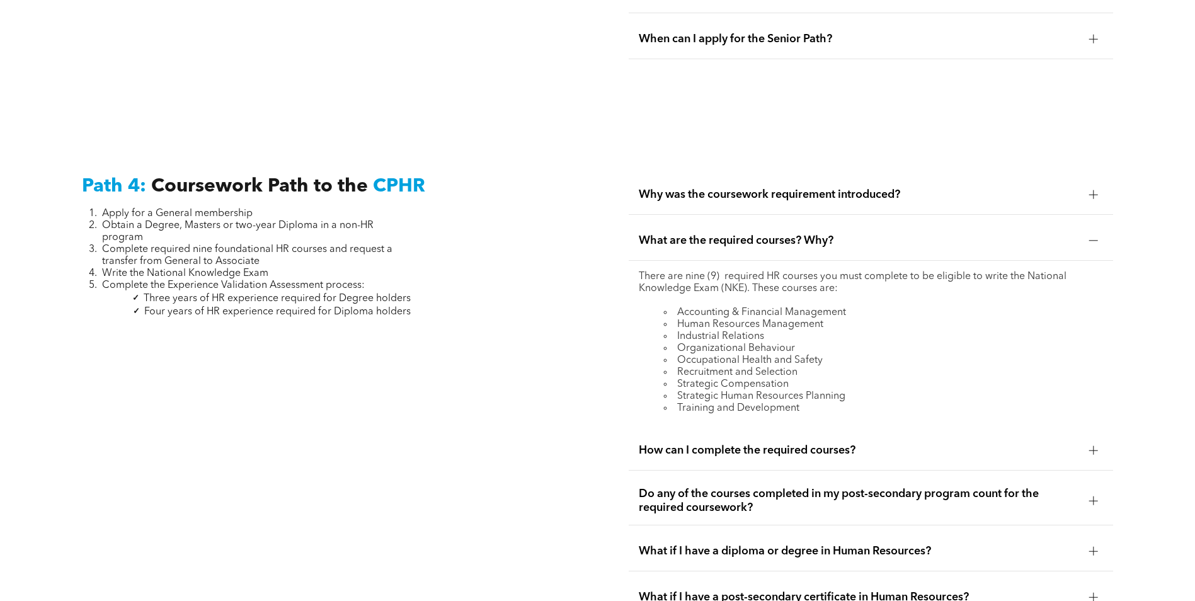
scroll to position [3760, 0]
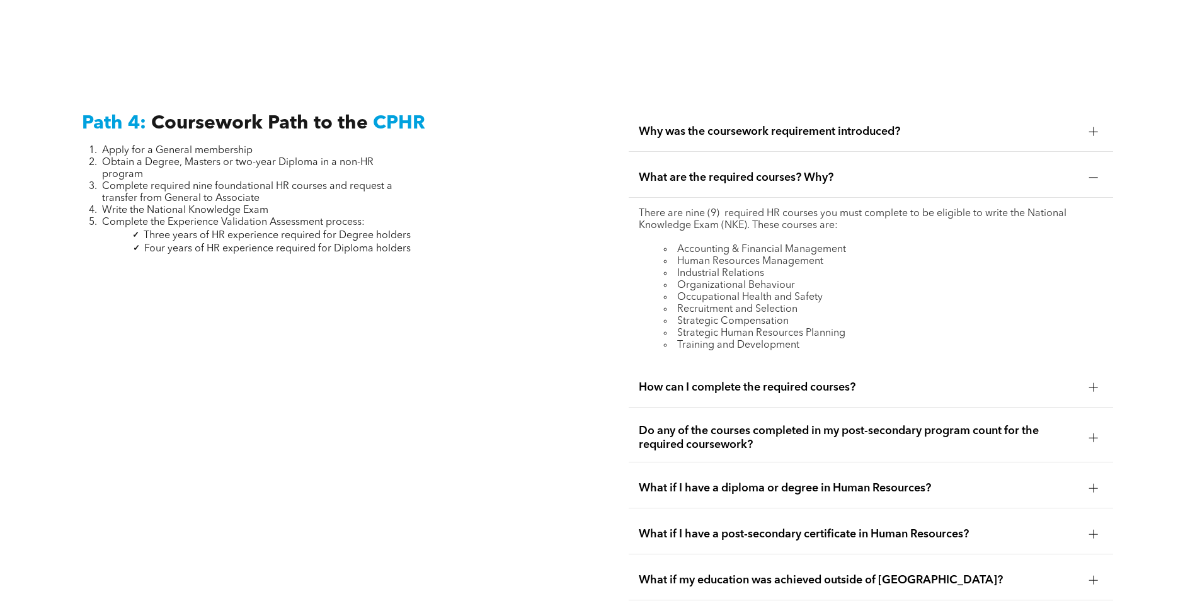
click at [1027, 424] on span "Do any of the courses completed in my post-secondary program count for the requ…" at bounding box center [859, 438] width 441 height 28
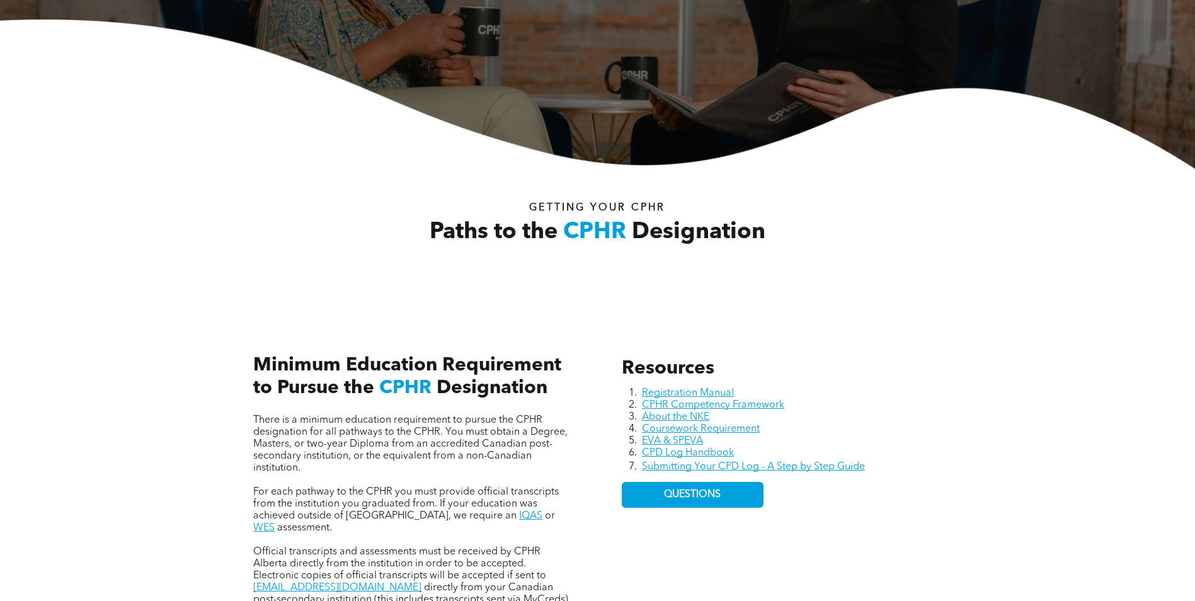
scroll to position [0, 0]
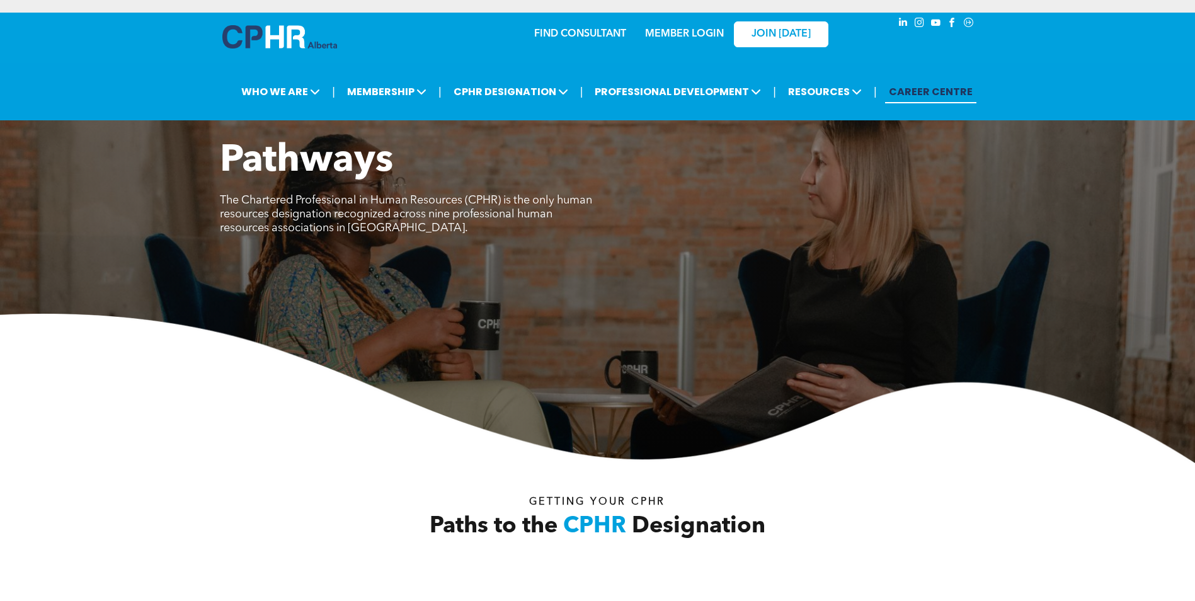
click at [936, 93] on link "CAREER CENTRE" at bounding box center [930, 91] width 91 height 23
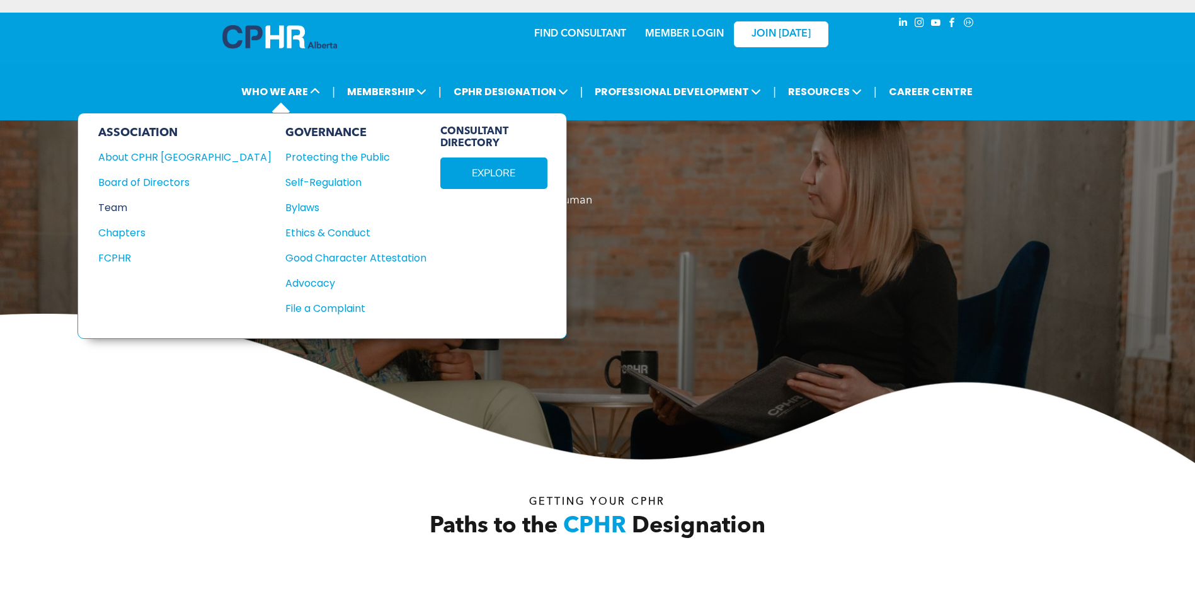
click at [119, 205] on div "Team" at bounding box center [176, 208] width 156 height 16
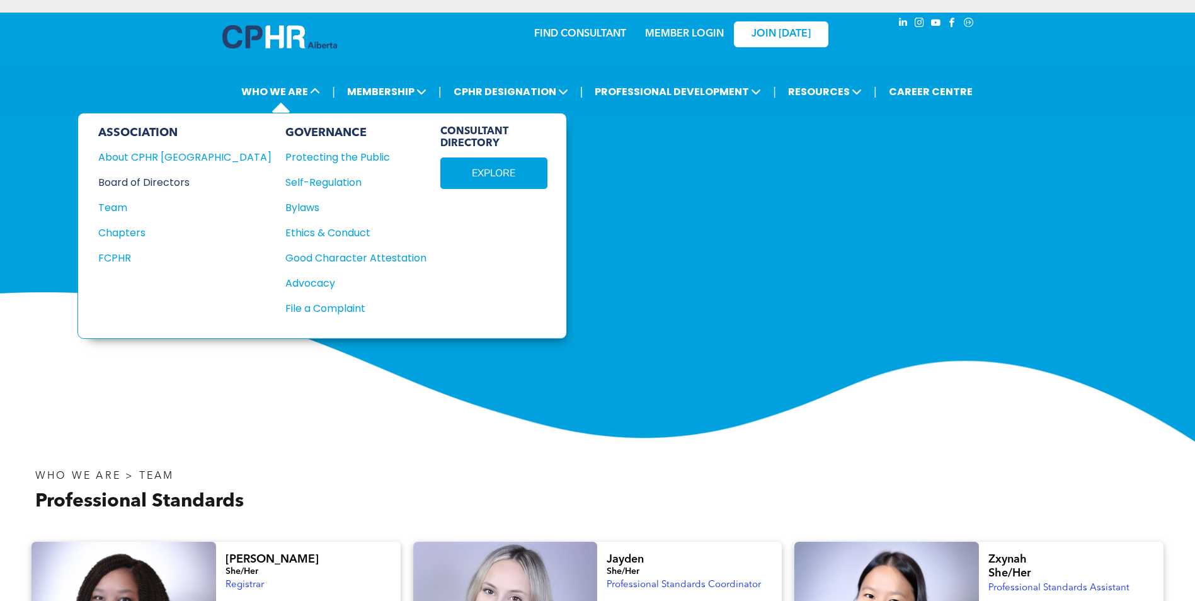
click at [162, 178] on div "Board of Directors" at bounding box center [176, 183] width 156 height 16
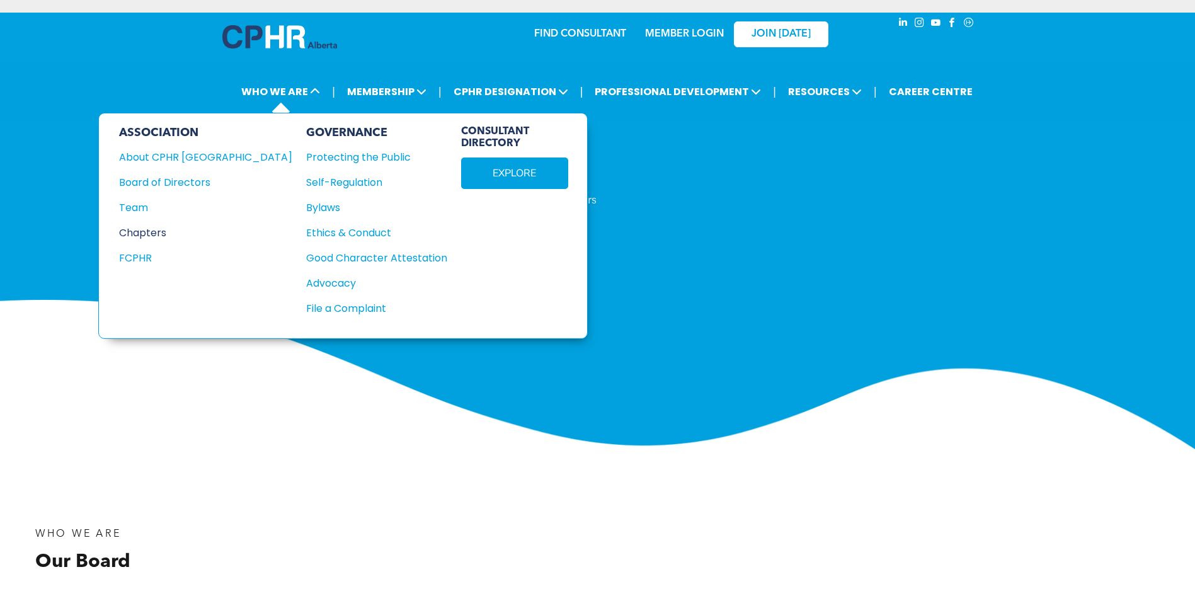
click at [146, 234] on div "Chapters" at bounding box center [197, 233] width 156 height 16
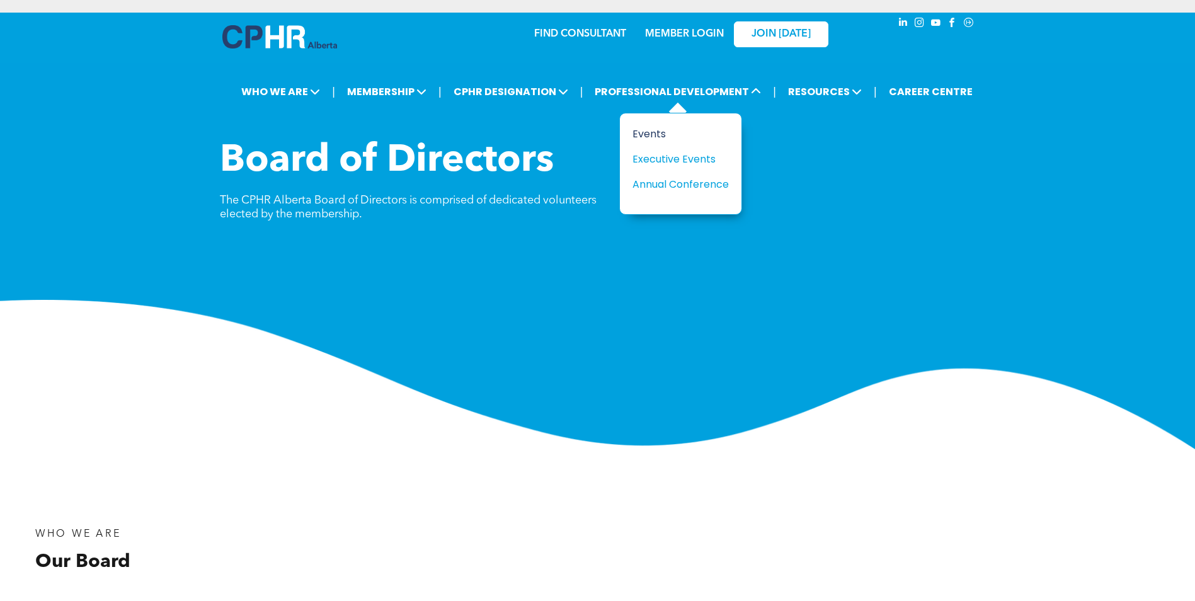
click at [669, 134] on div "Events" at bounding box center [676, 134] width 87 height 16
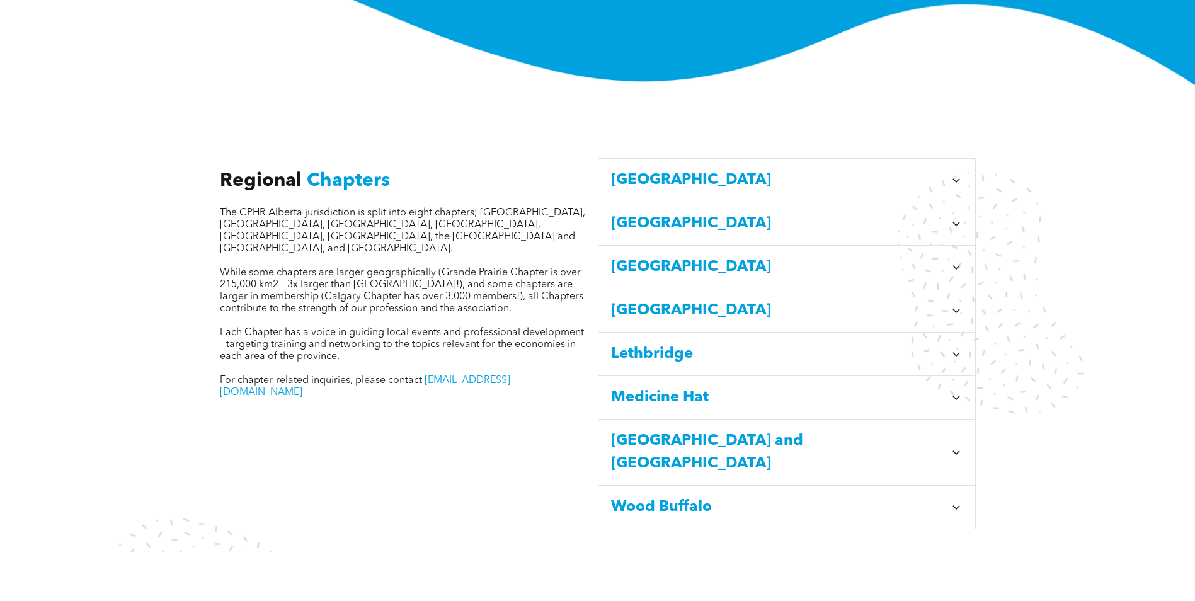
scroll to position [441, 0]
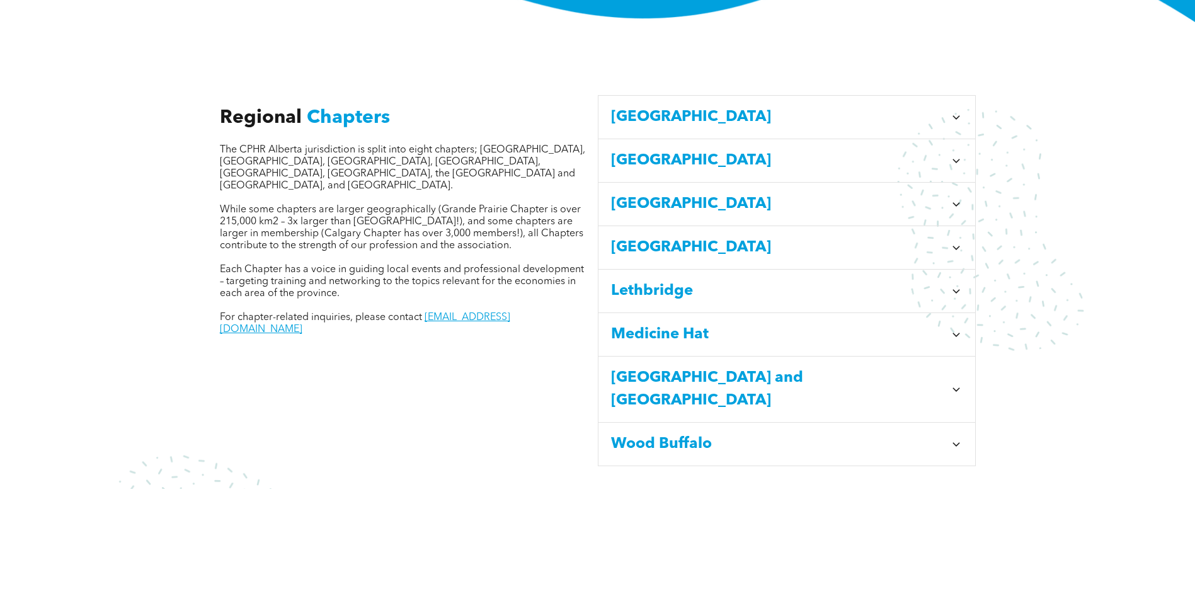
click at [963, 98] on div "[GEOGRAPHIC_DATA]" at bounding box center [787, 117] width 377 height 43
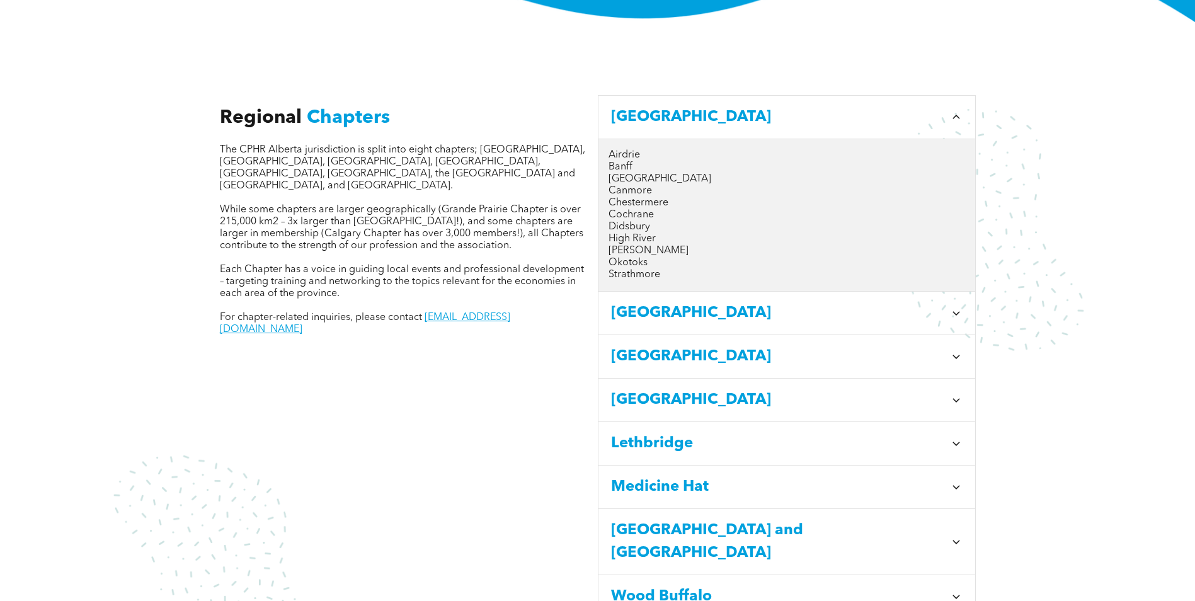
click at [627, 173] on p "Calgary" at bounding box center [787, 179] width 357 height 12
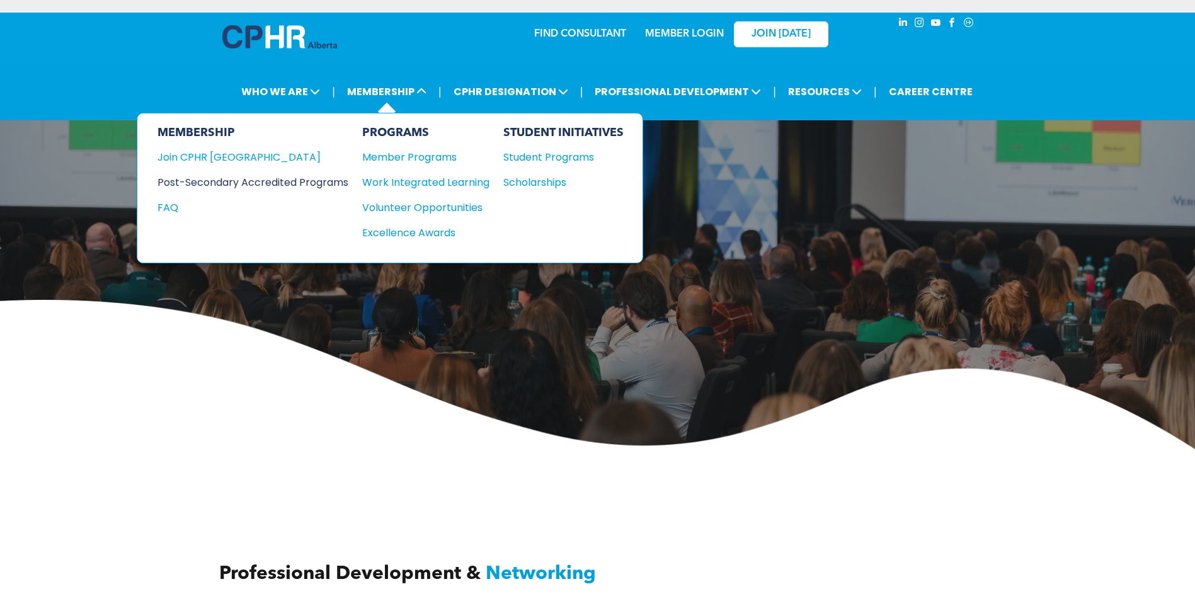
click at [328, 180] on div "Post-Secondary Accredited Programs" at bounding box center [244, 183] width 172 height 16
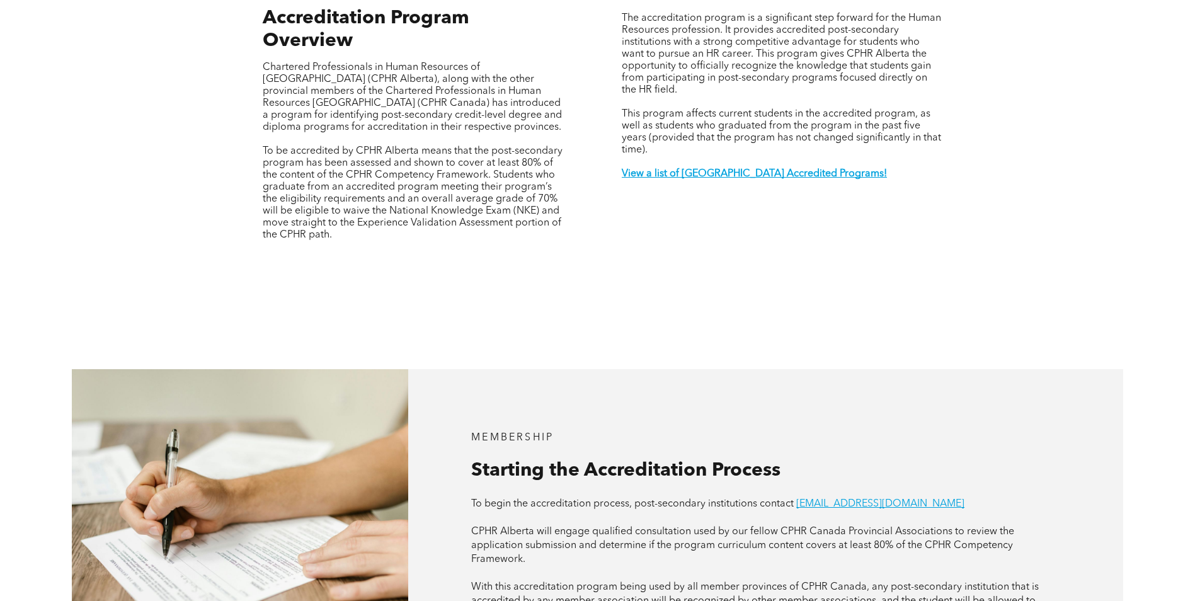
scroll to position [567, 0]
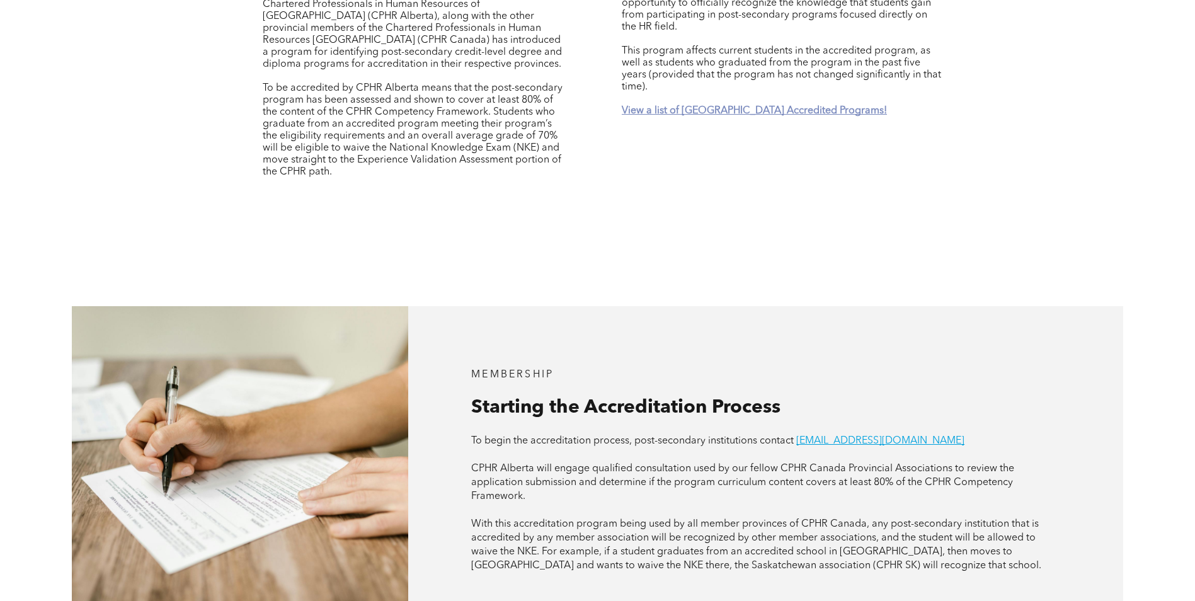
click at [791, 106] on strong "View a list of Alberta Accredited Programs!" at bounding box center [754, 111] width 265 height 10
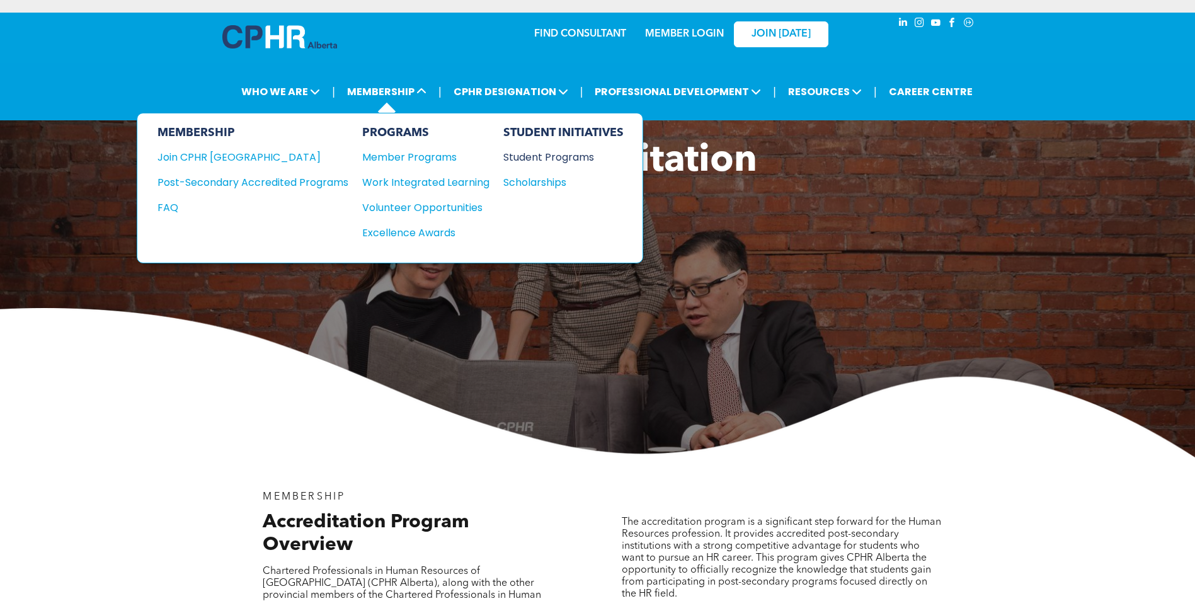
click at [557, 158] on div "Student Programs" at bounding box center [558, 157] width 108 height 16
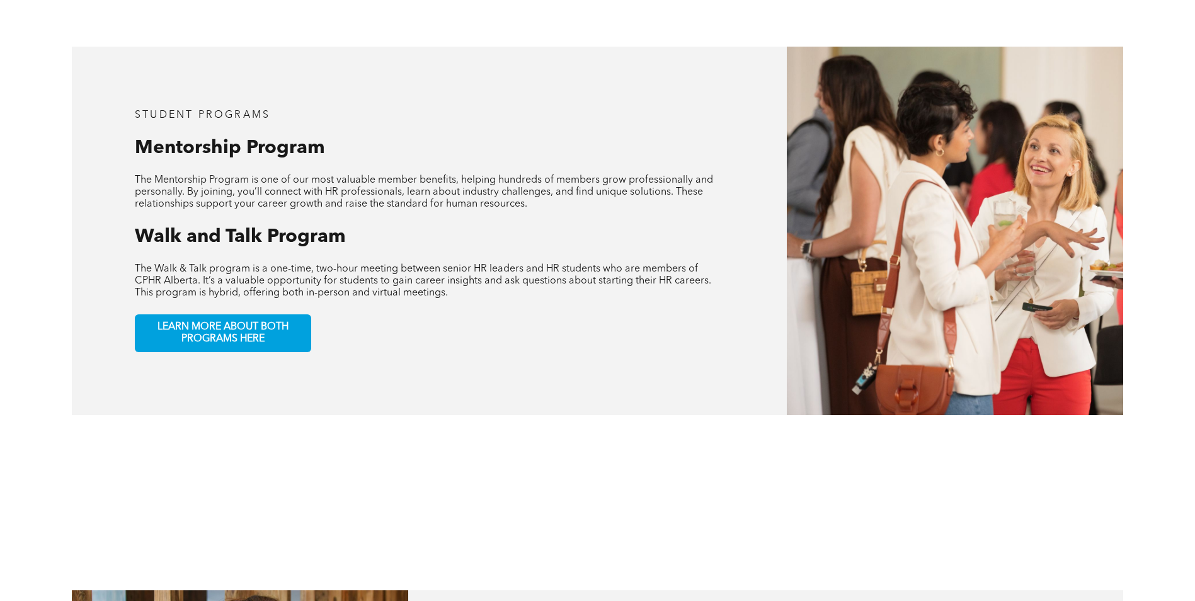
scroll to position [63, 0]
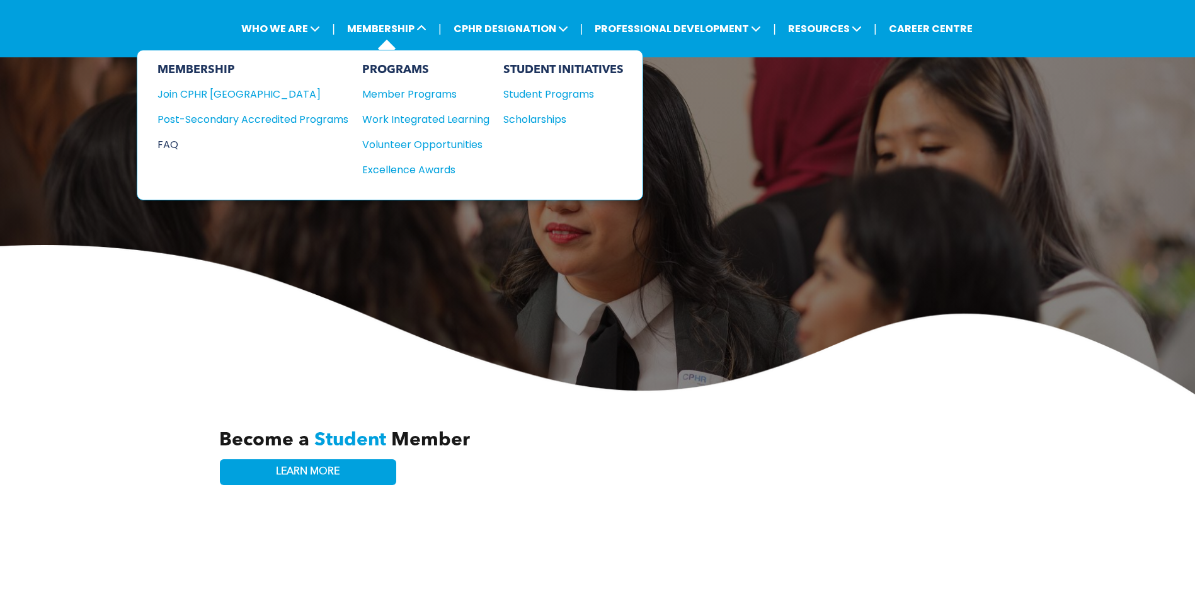
click at [178, 147] on div "FAQ" at bounding box center [244, 145] width 172 height 16
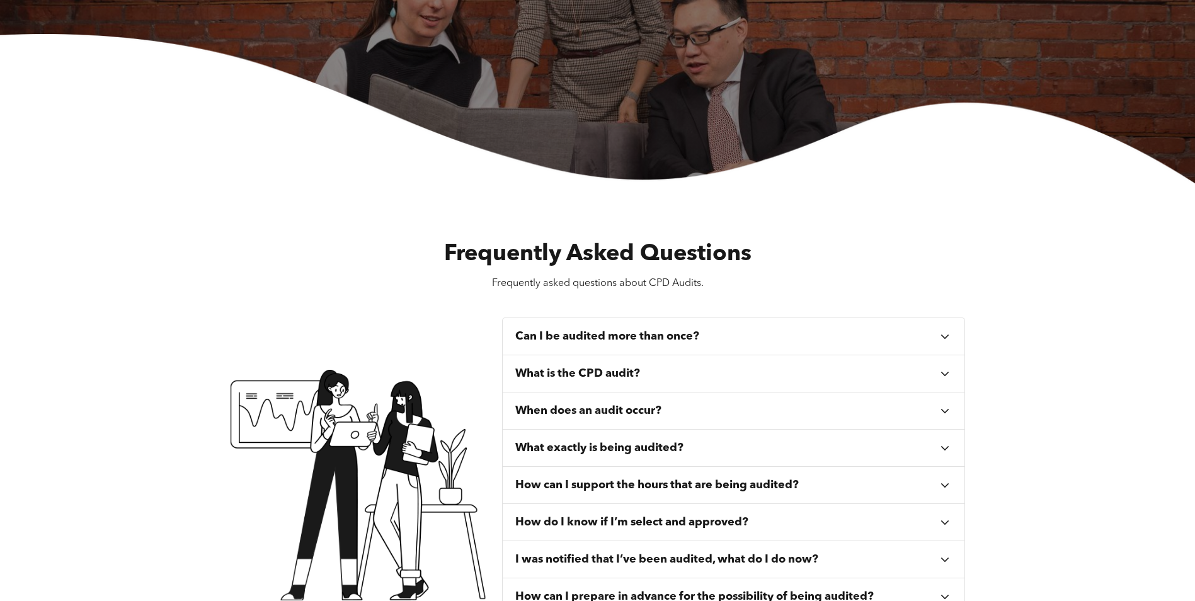
scroll to position [315, 0]
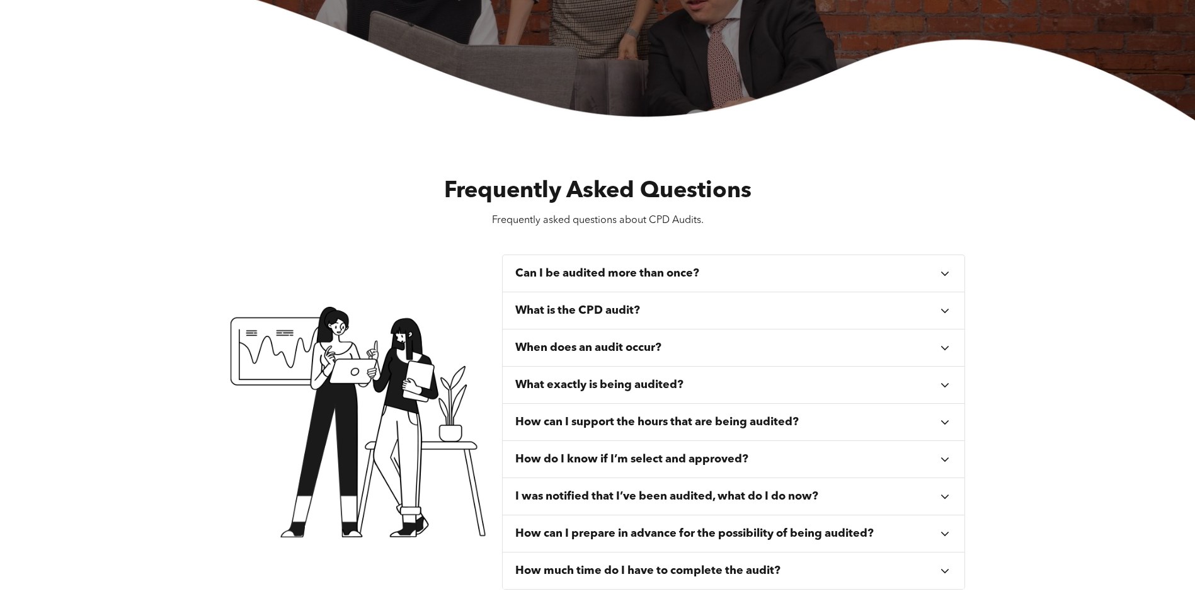
click at [952, 459] on icon at bounding box center [945, 459] width 14 height 14
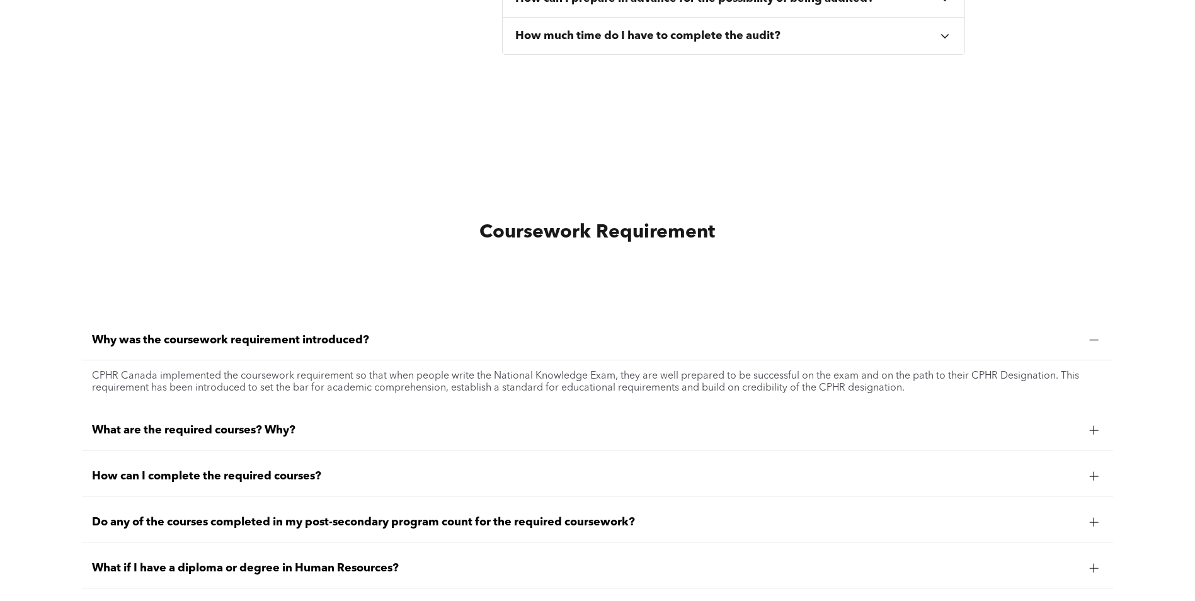
scroll to position [0, 0]
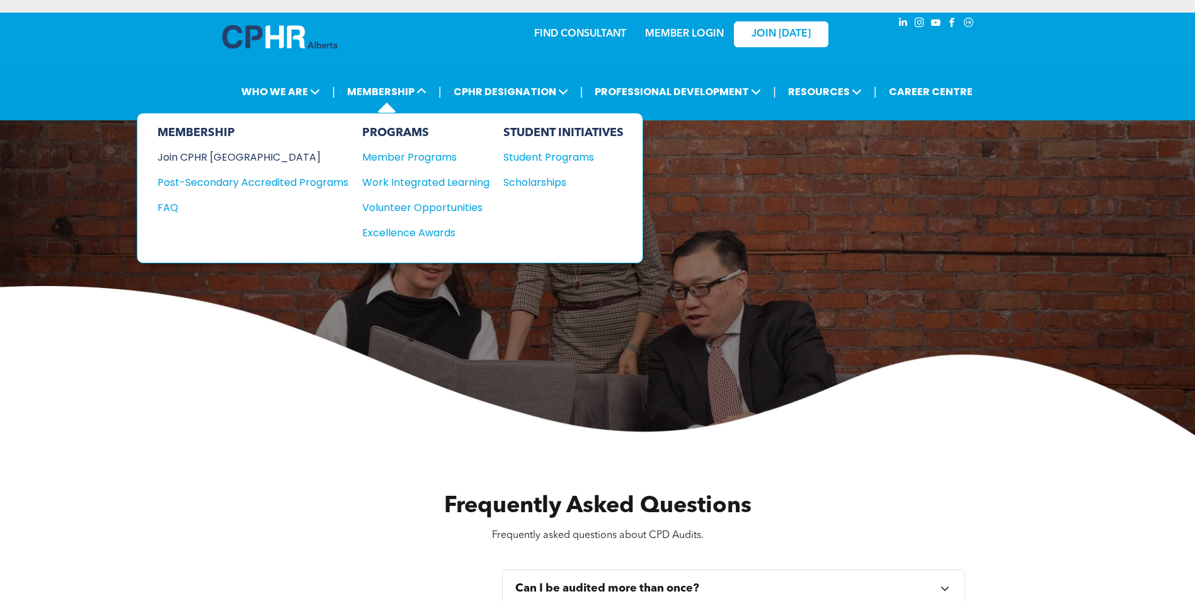
click at [203, 156] on div "Join CPHR [GEOGRAPHIC_DATA]" at bounding box center [244, 157] width 172 height 16
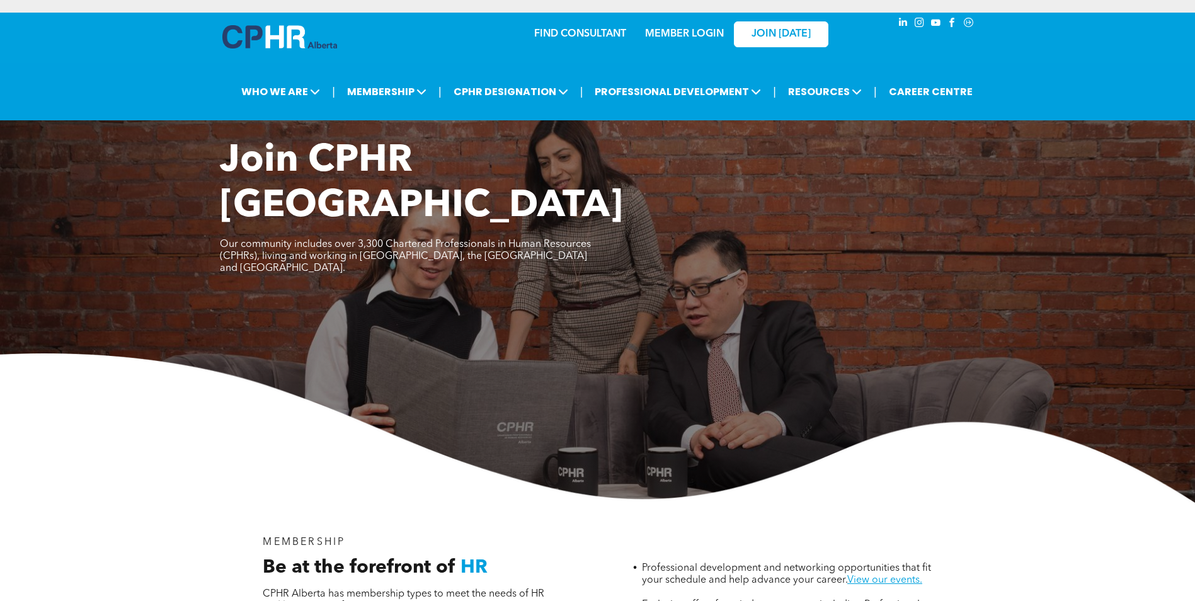
scroll to position [693, 0]
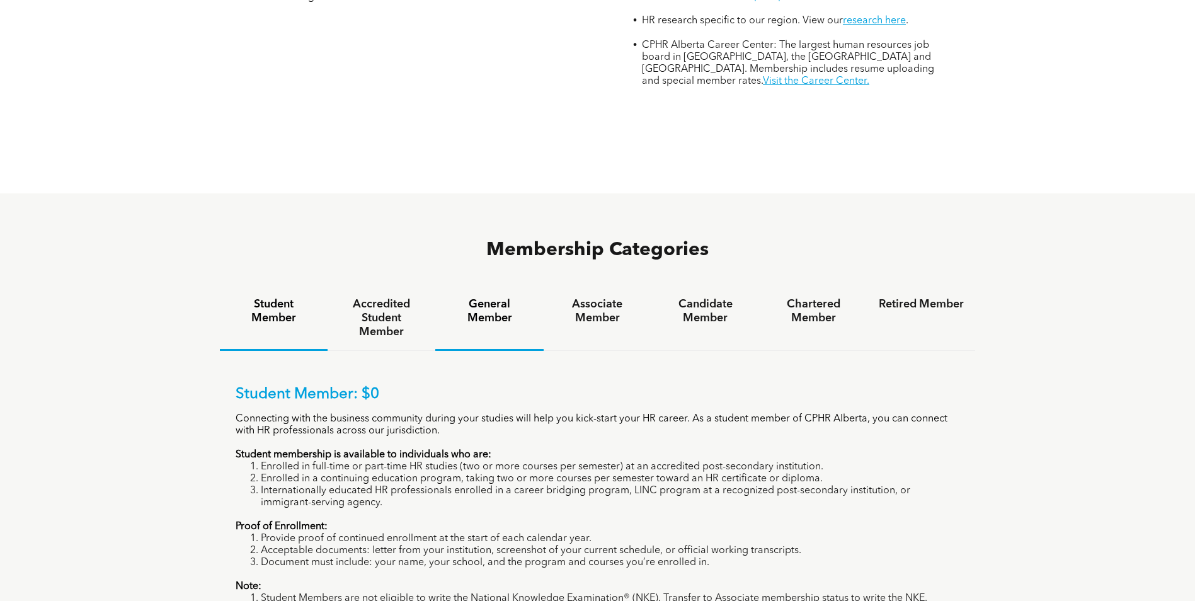
click at [492, 297] on h4 "General Member" at bounding box center [489, 311] width 85 height 28
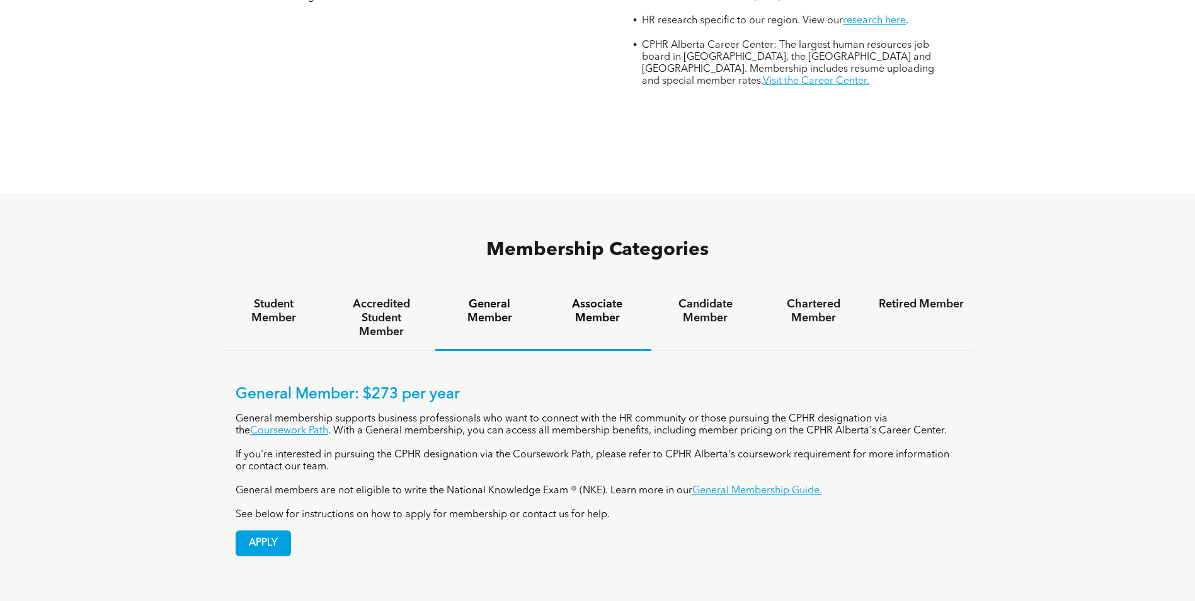
click at [601, 297] on h4 "Associate Member" at bounding box center [597, 311] width 85 height 28
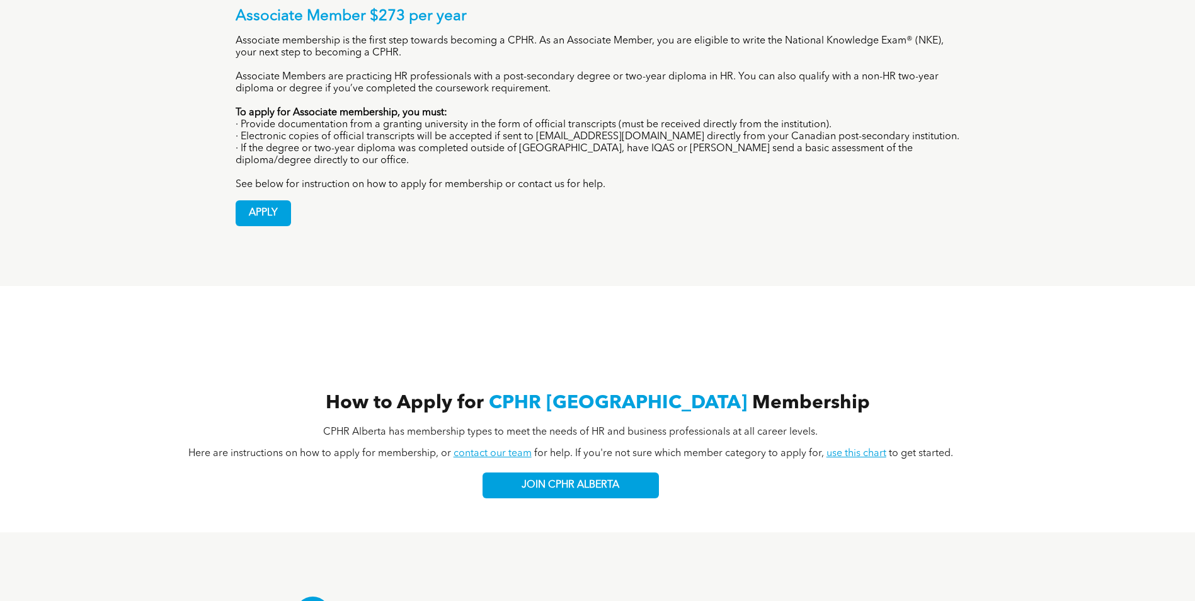
scroll to position [1197, 0]
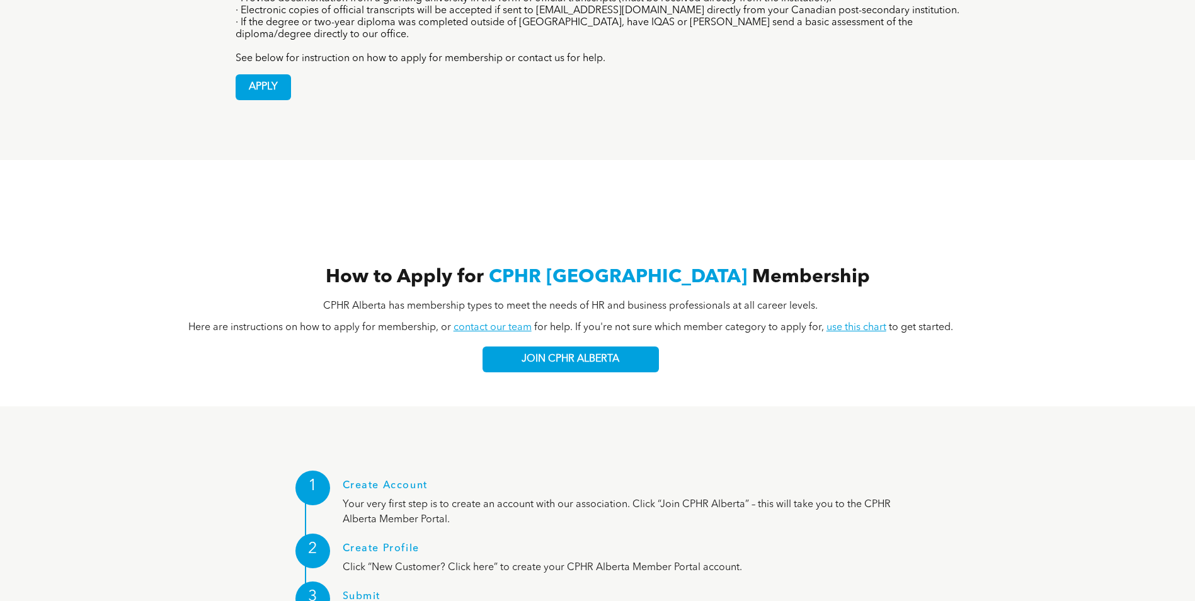
click at [851, 323] on link "use this chart" at bounding box center [857, 328] width 60 height 10
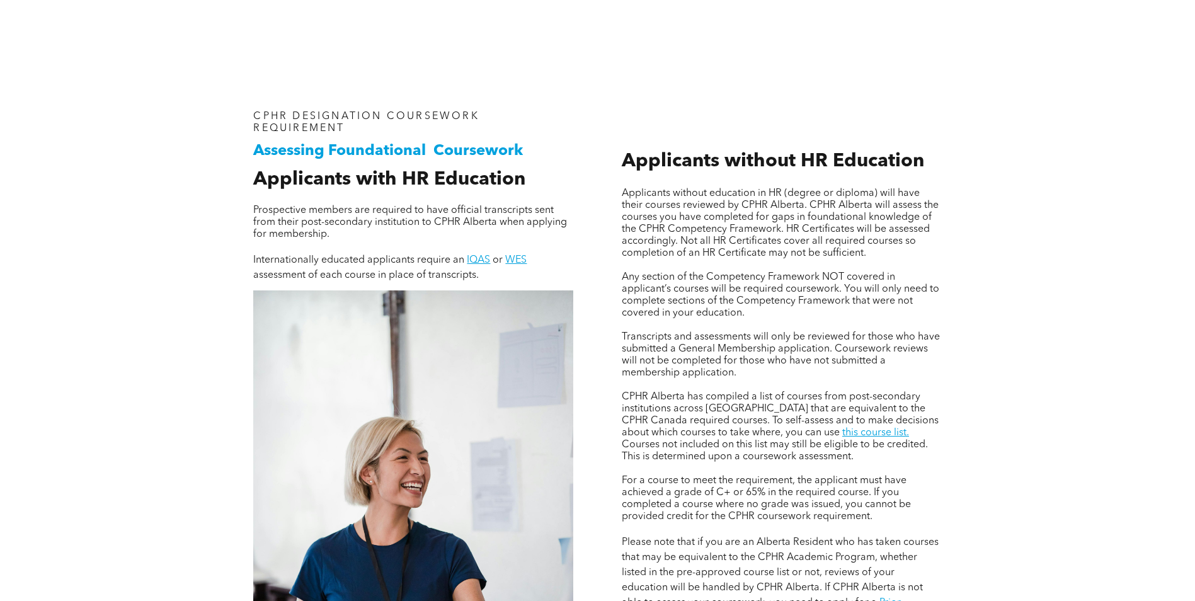
scroll to position [756, 0]
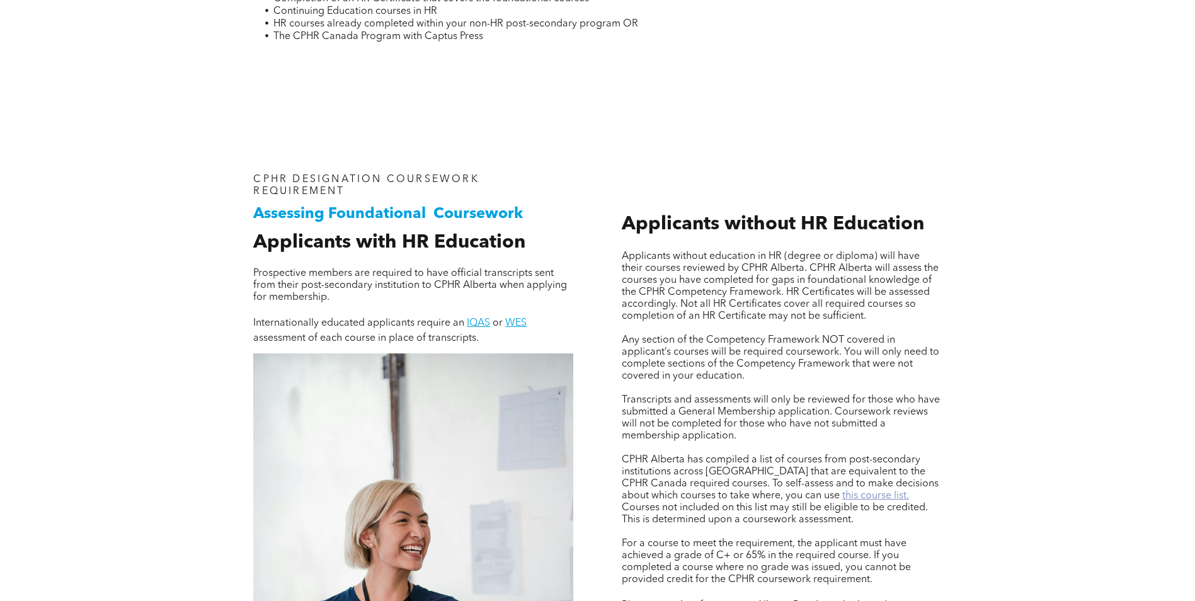
click at [843, 494] on link "this course list." at bounding box center [876, 496] width 67 height 10
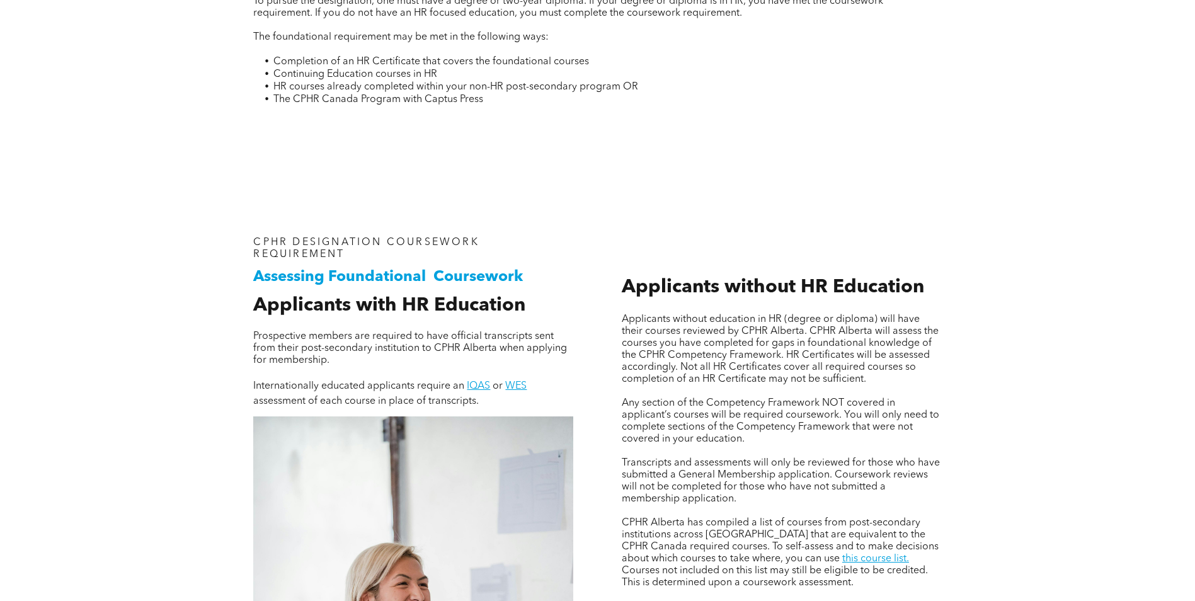
scroll to position [0, 0]
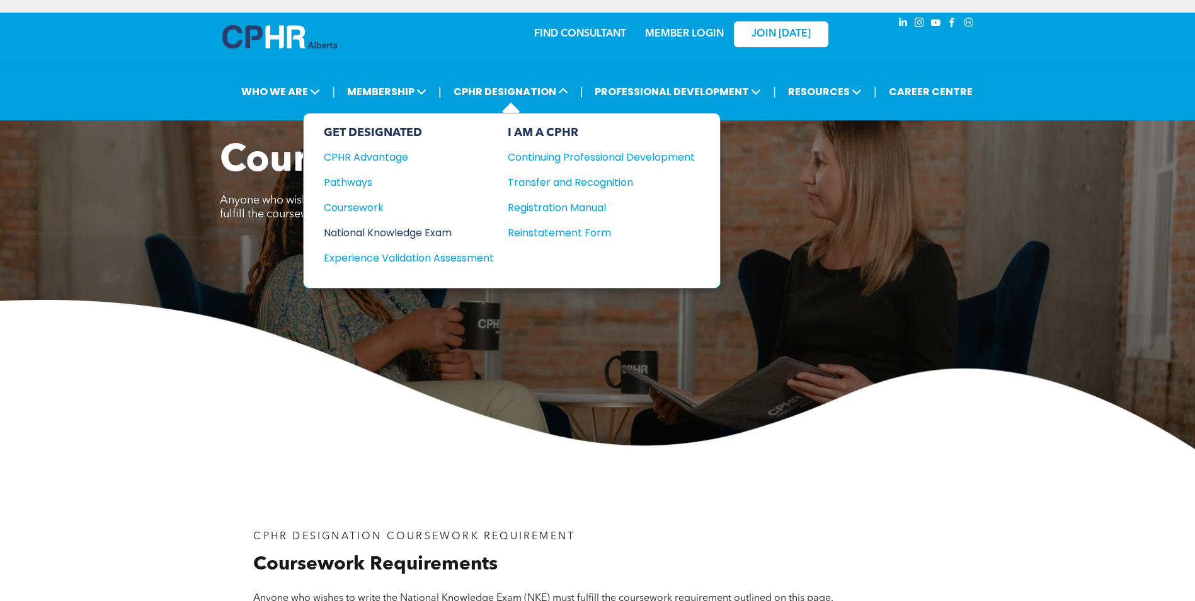
click at [411, 231] on div "National Knowledge Exam" at bounding box center [400, 233] width 153 height 16
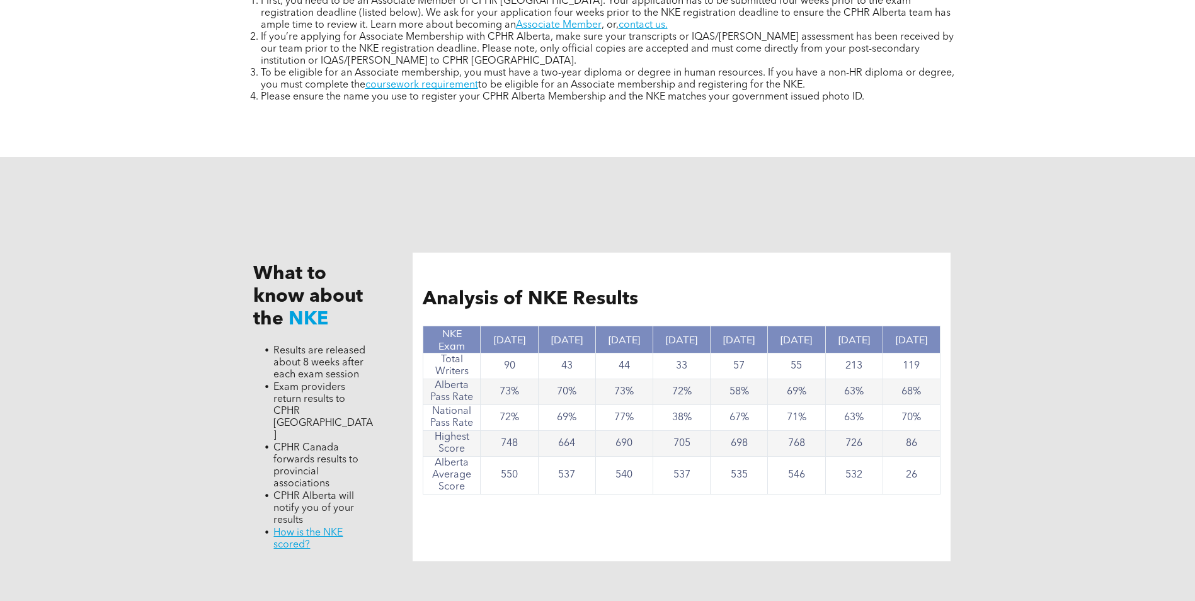
scroll to position [1197, 0]
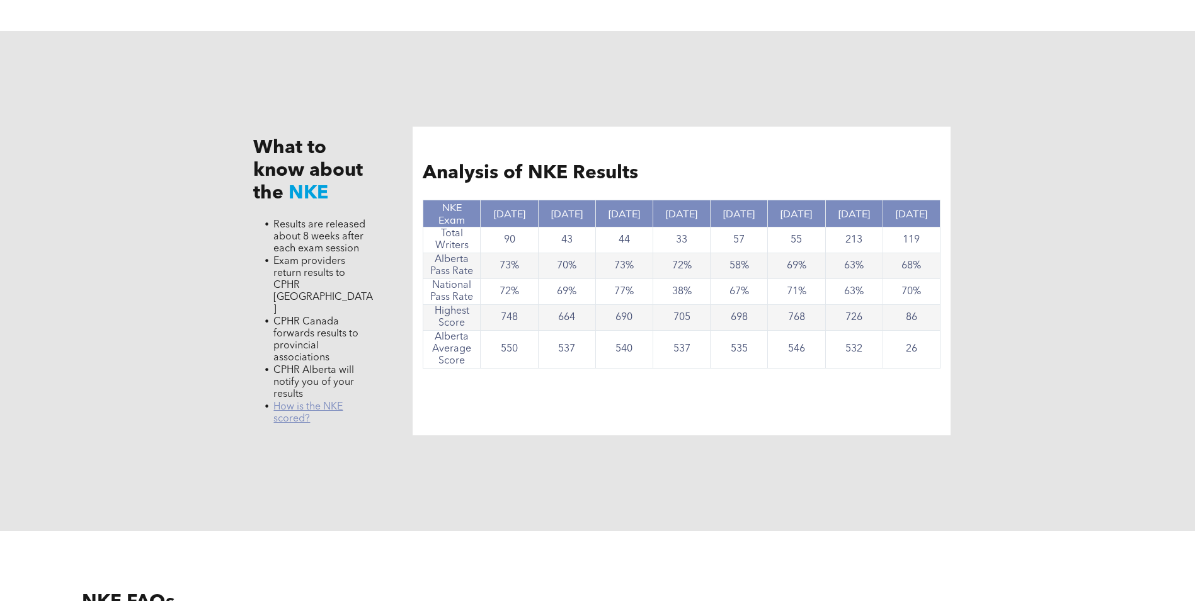
click at [292, 402] on link "﻿ How is the NKE scored?" at bounding box center [308, 413] width 69 height 22
